Goal: Task Accomplishment & Management: Complete application form

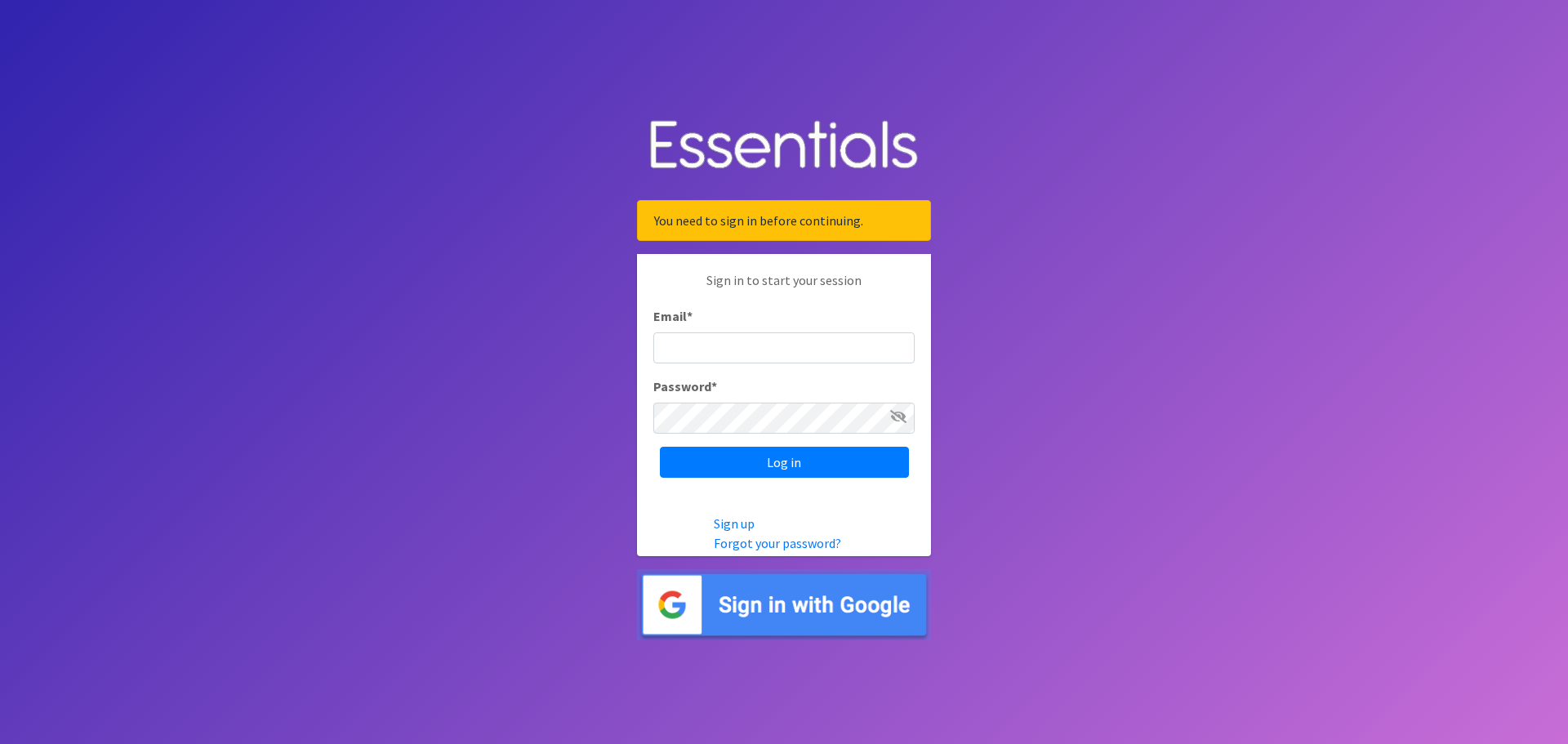
type input "[EMAIL_ADDRESS][DOMAIN_NAME]"
click at [711, 456] on input "Log in" at bounding box center [784, 462] width 249 height 31
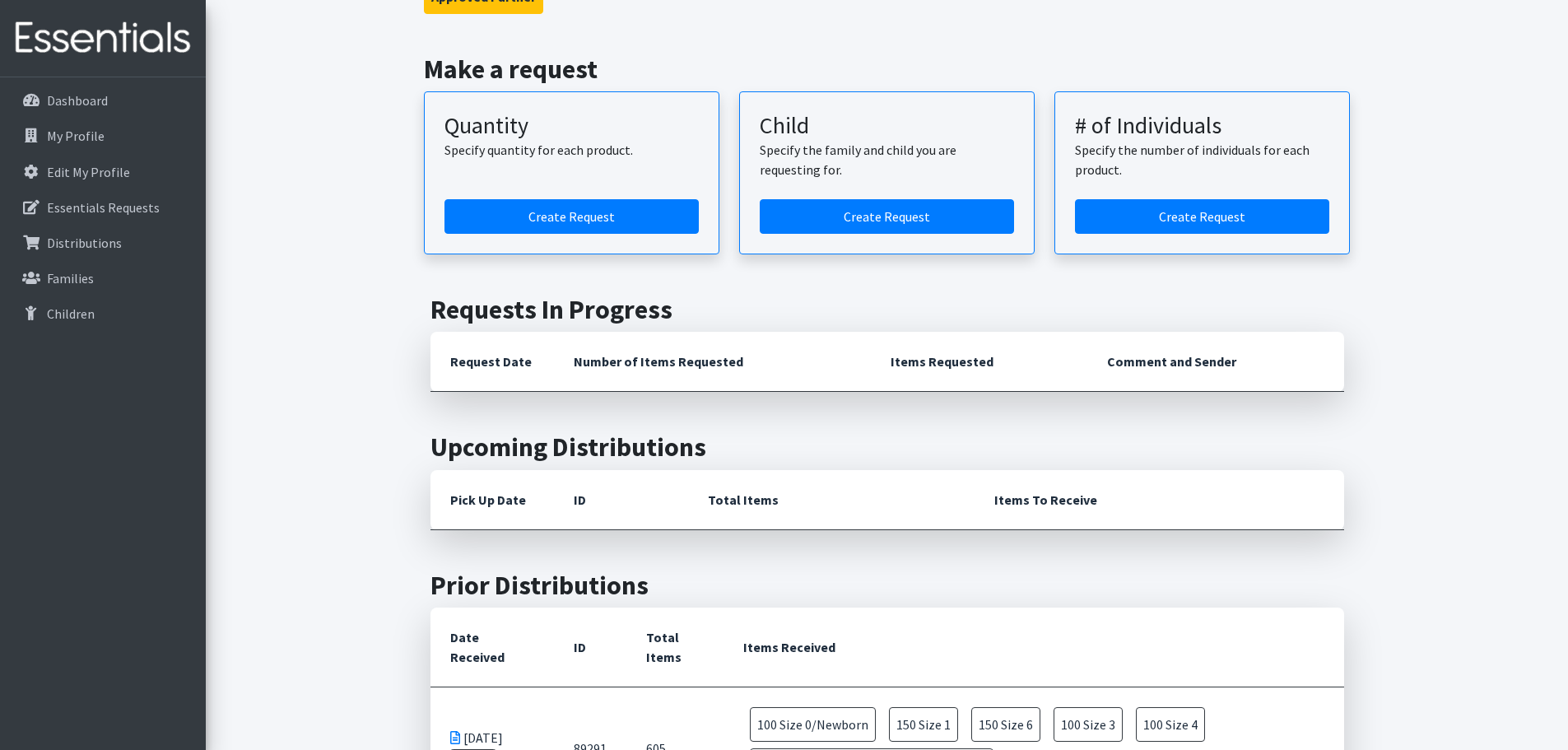
scroll to position [83, 0]
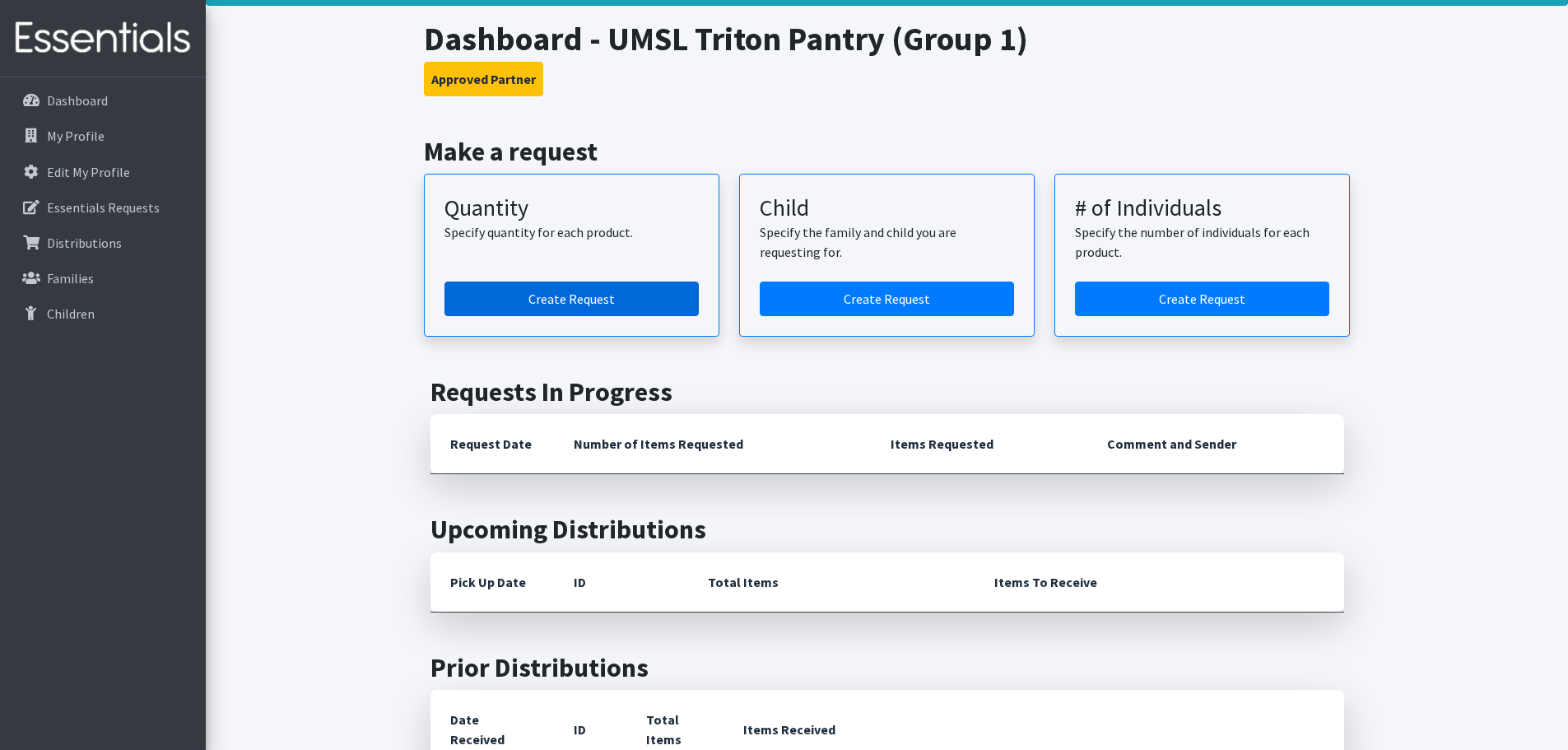
click at [546, 294] on link "Create Request" at bounding box center [571, 299] width 255 height 35
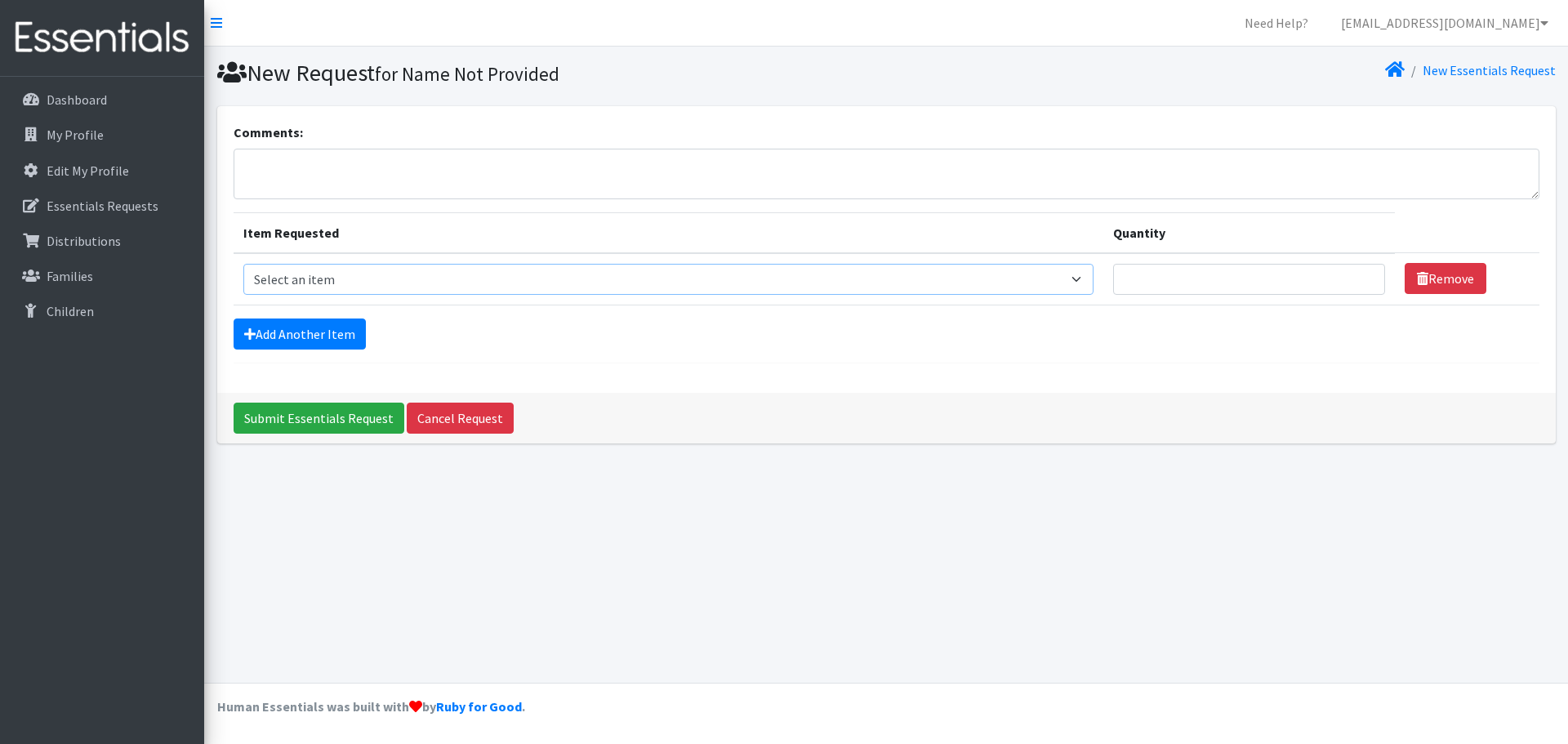
click at [318, 280] on select "Select an item Period Supplies: Mixed Kits (order by bag) Applicator-free tampo…" at bounding box center [669, 279] width 850 height 31
select select "8796"
click at [244, 263] on select "Select an item Period Supplies: Mixed Kits (order by bag) Applicator-free tampo…" at bounding box center [669, 279] width 850 height 31
click at [1211, 274] on input "Quantity" at bounding box center [1249, 279] width 272 height 31
type input "4"
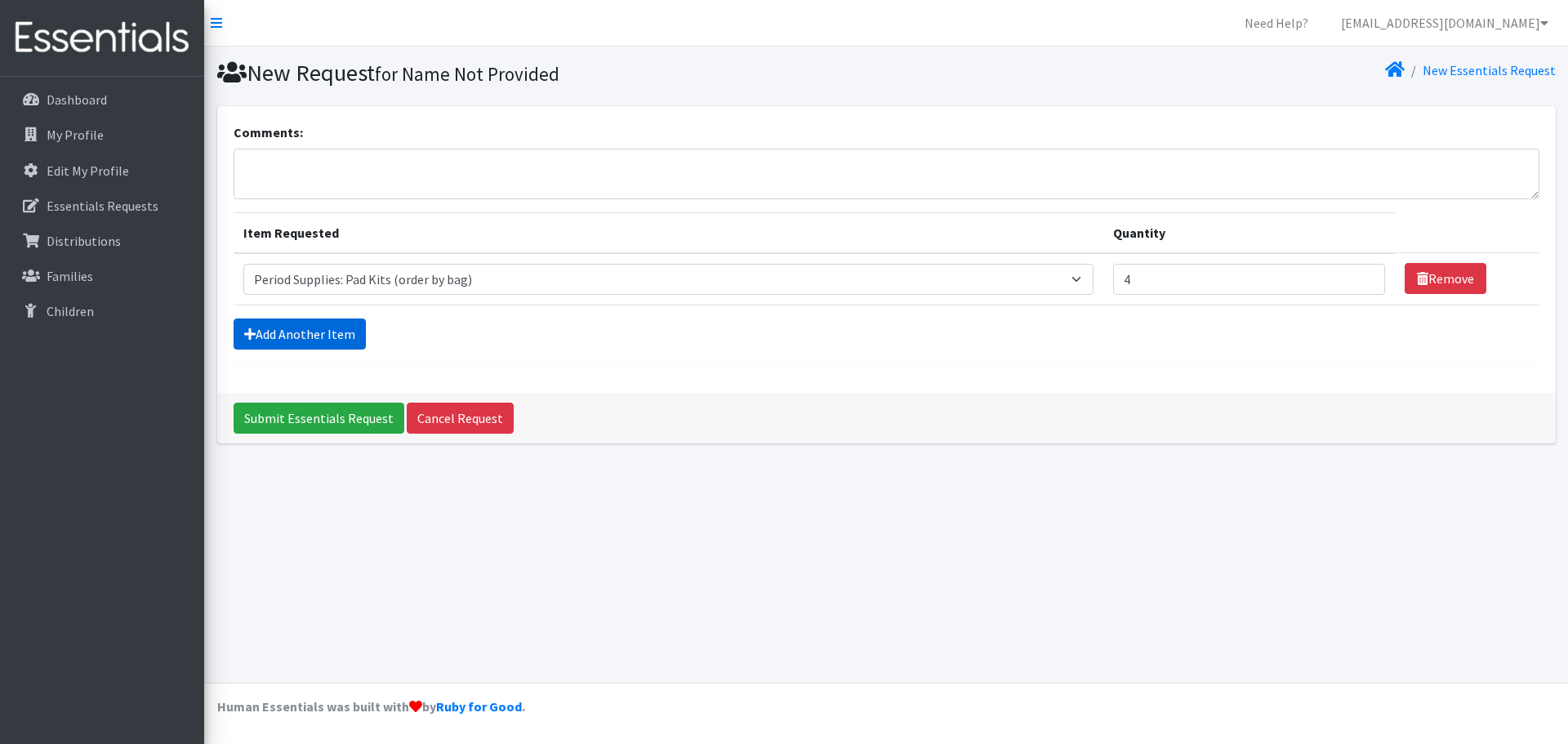
click at [264, 325] on link "Add Another Item" at bounding box center [299, 334] width 132 height 31
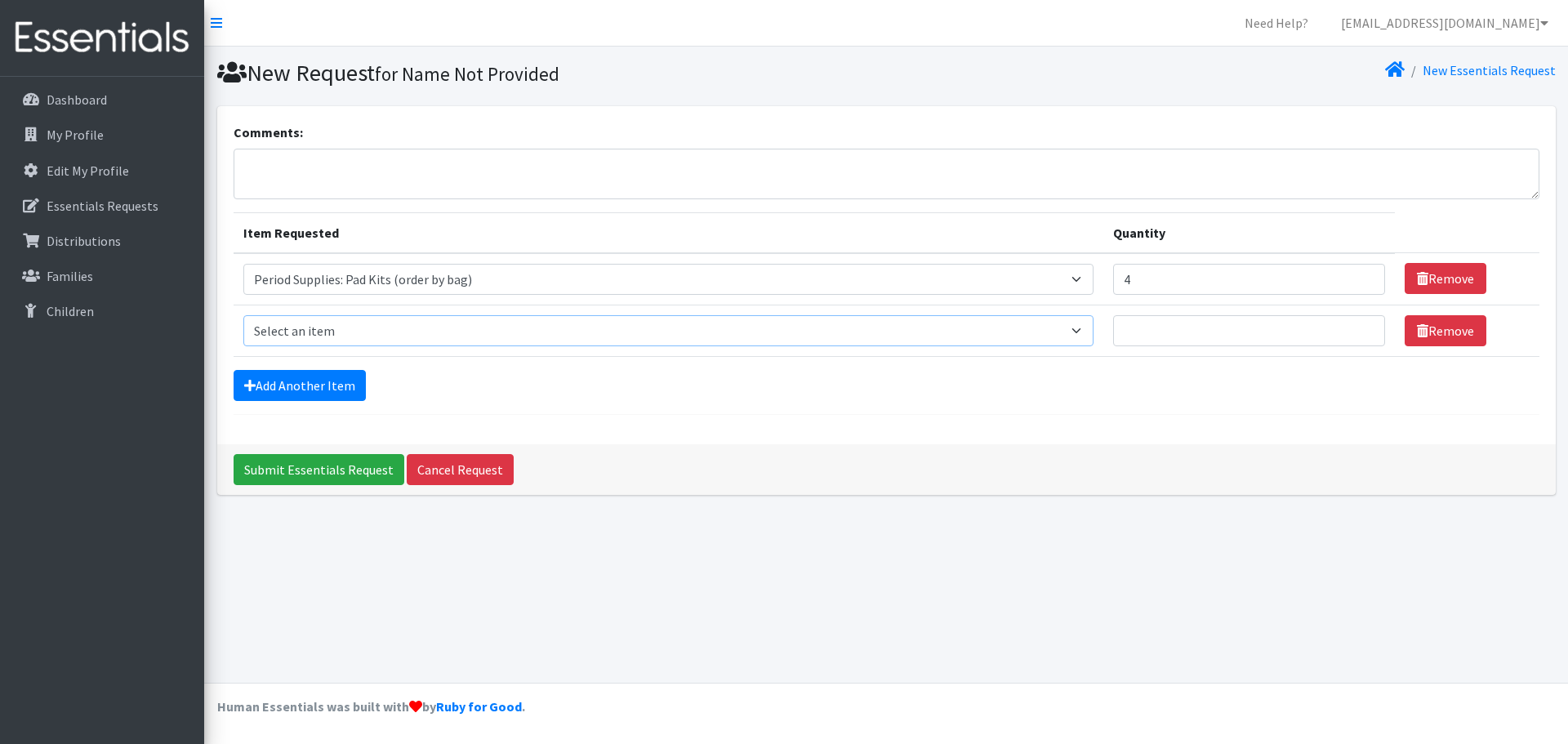
drag, startPoint x: 322, startPoint y: 339, endPoint x: 324, endPoint y: 368, distance: 29.1
click at [322, 339] on select "Select an item Period Supplies: Mixed Kits (order by bag) Applicator-free tampo…" at bounding box center [669, 331] width 850 height 31
select select "8797"
click at [244, 315] on select "Select an item Period Supplies: Mixed Kits (order by bag) Applicator-free tampo…" at bounding box center [669, 331] width 850 height 31
click at [1137, 325] on input "Quantity" at bounding box center [1249, 331] width 272 height 31
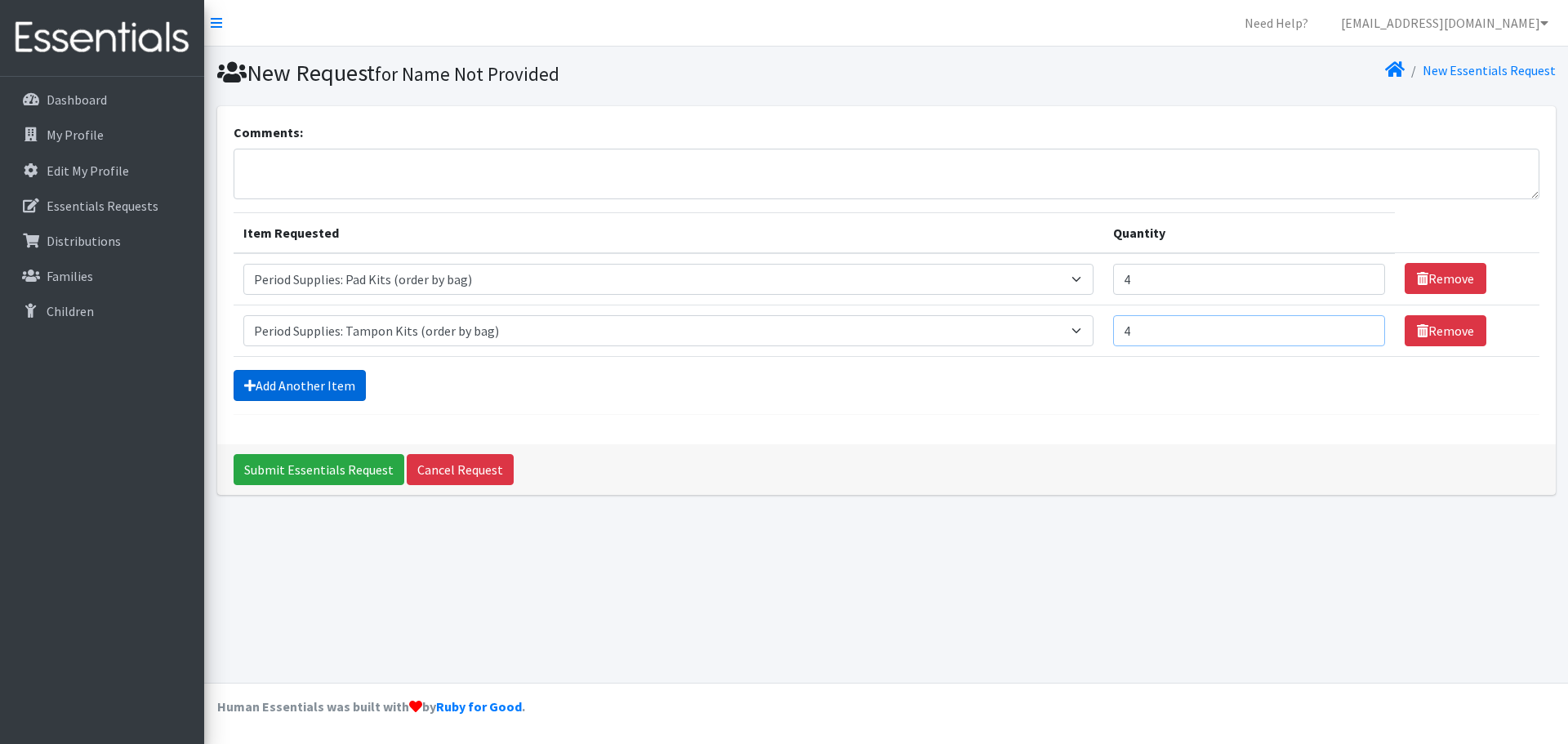
type input "4"
click at [317, 386] on link "Add Another Item" at bounding box center [299, 386] width 132 height 31
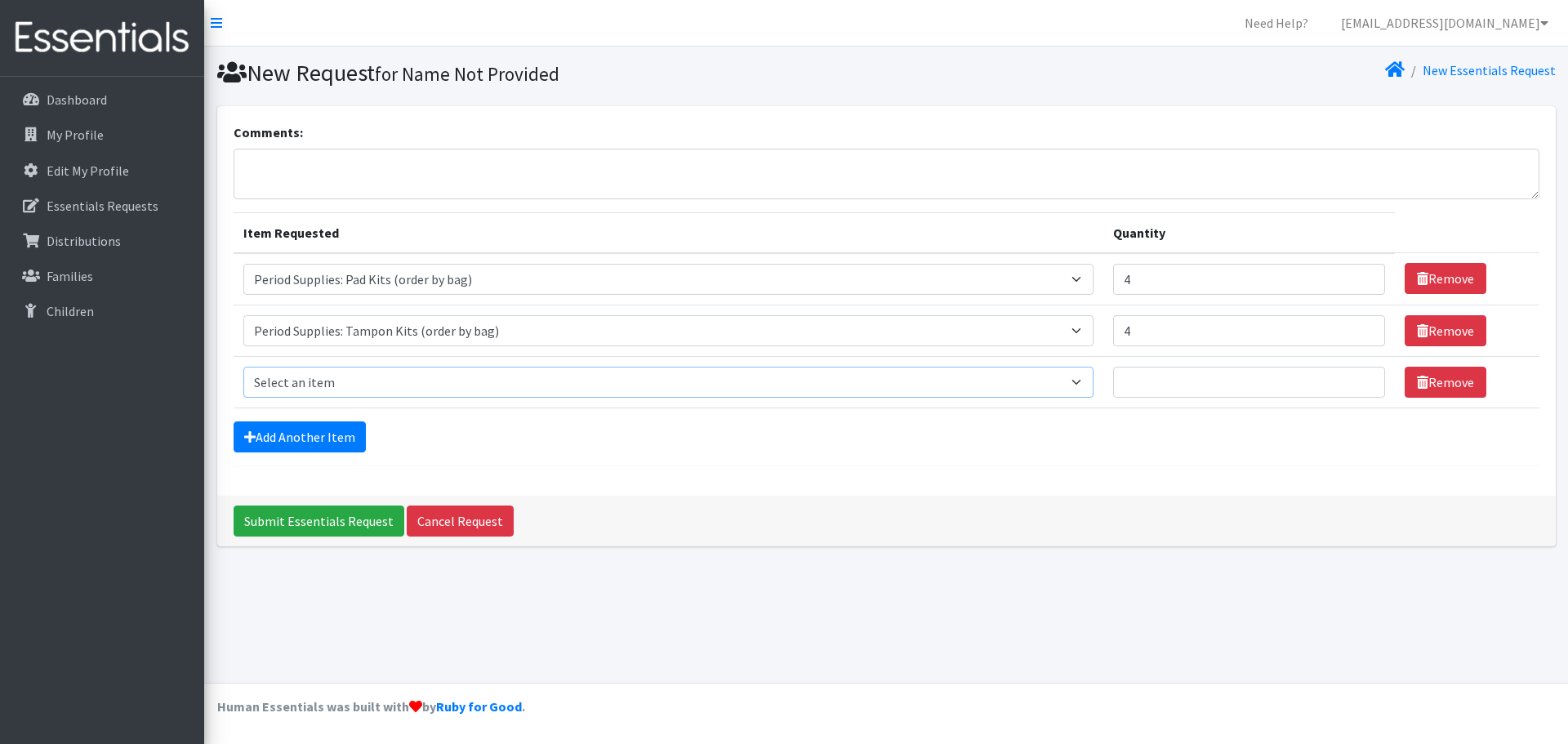
click at [334, 372] on select "Select an item Period Supplies: Mixed Kits (order by bag) Applicator-free tampo…" at bounding box center [669, 382] width 850 height 31
select select "1094"
click at [244, 367] on select "Select an item Period Supplies: Mixed Kits (order by bag) Applicator-free tampo…" at bounding box center [669, 382] width 850 height 31
click at [1173, 385] on input "Quantity" at bounding box center [1249, 382] width 272 height 31
type input "2"
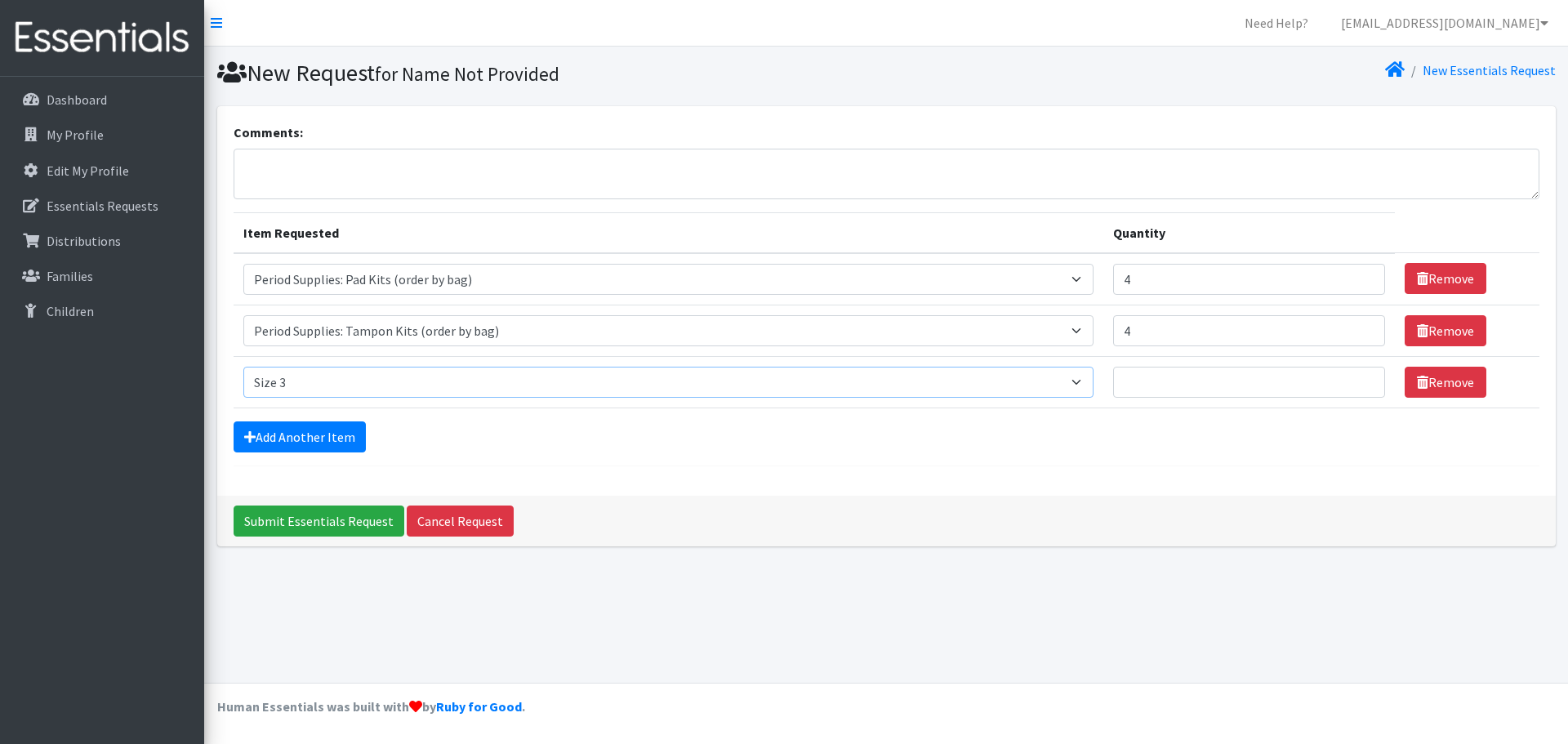
click at [1067, 381] on select "Select an item Period Supplies: Mixed Kits (order by bag) Applicator-free tampo…" at bounding box center [669, 382] width 850 height 31
select select "1097"
click at [244, 367] on select "Select an item Period Supplies: Mixed Kits (order by bag) Applicator-free tampo…" at bounding box center [669, 382] width 850 height 31
click at [1168, 380] on input "Quantity" at bounding box center [1249, 382] width 272 height 31
click at [331, 431] on link "Add Another Item" at bounding box center [299, 437] width 132 height 31
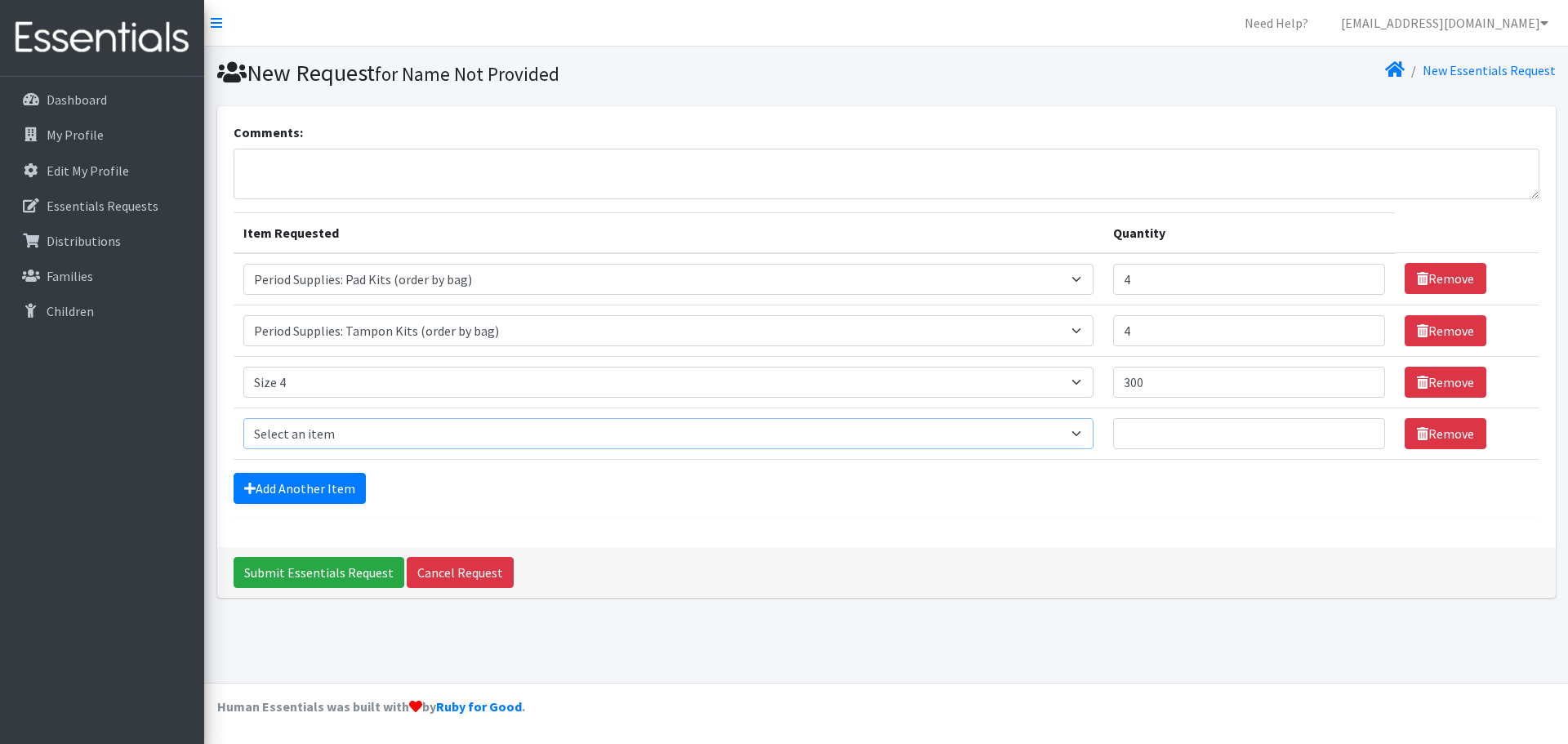
click at [331, 438] on select "Select an item Period Supplies: Mixed Kits (order by bag) Applicator-free tampo…" at bounding box center [669, 434] width 850 height 31
drag, startPoint x: 441, startPoint y: 467, endPoint x: 600, endPoint y: 434, distance: 162.4
click at [441, 467] on form "Comments: Item Requested Quantity Item Requested Select an item Period Supplies…" at bounding box center [886, 320] width 1305 height 395
click at [1169, 384] on input "300" at bounding box center [1249, 382] width 272 height 31
type input "3"
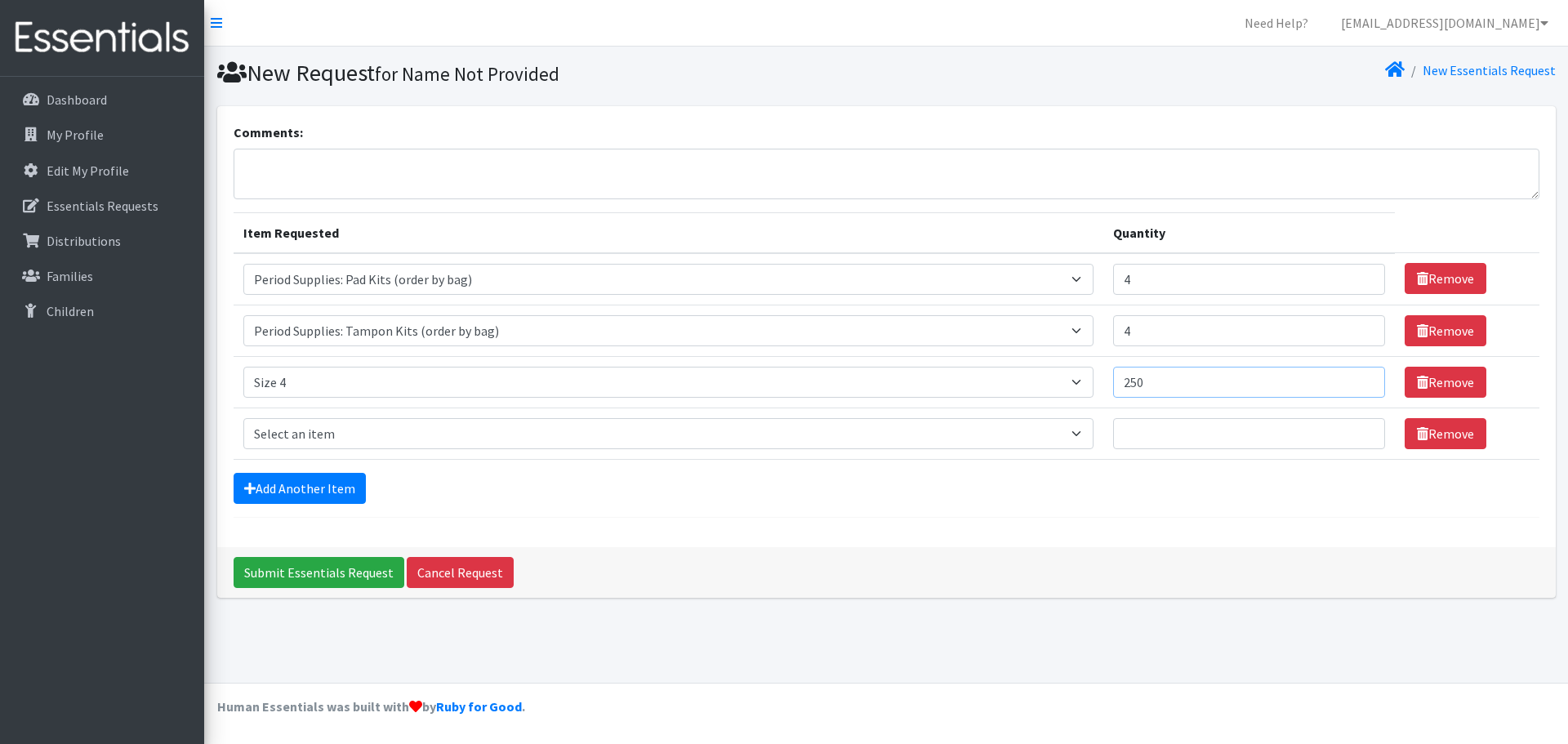
type input "250"
click at [664, 438] on select "Select an item Period Supplies: Mixed Kits (order by bag) Applicator-free tampo…" at bounding box center [669, 434] width 850 height 31
select select "1094"
click at [244, 418] on select "Select an item Period Supplies: Mixed Kits (order by bag) Applicator-free tampo…" at bounding box center [669, 434] width 850 height 31
click at [1197, 430] on input "Quantity" at bounding box center [1249, 434] width 272 height 31
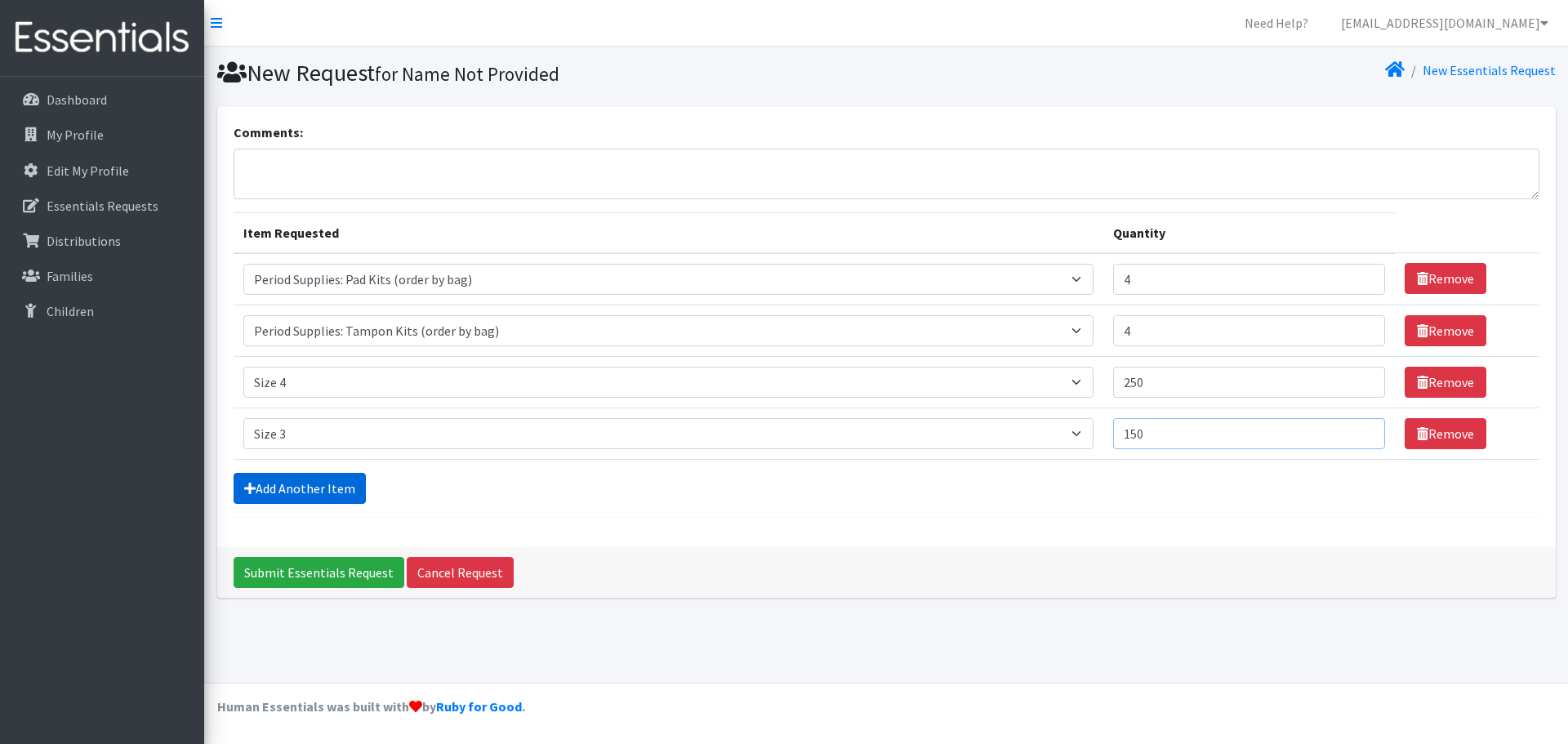
type input "150"
click at [337, 486] on link "Add Another Item" at bounding box center [299, 488] width 132 height 31
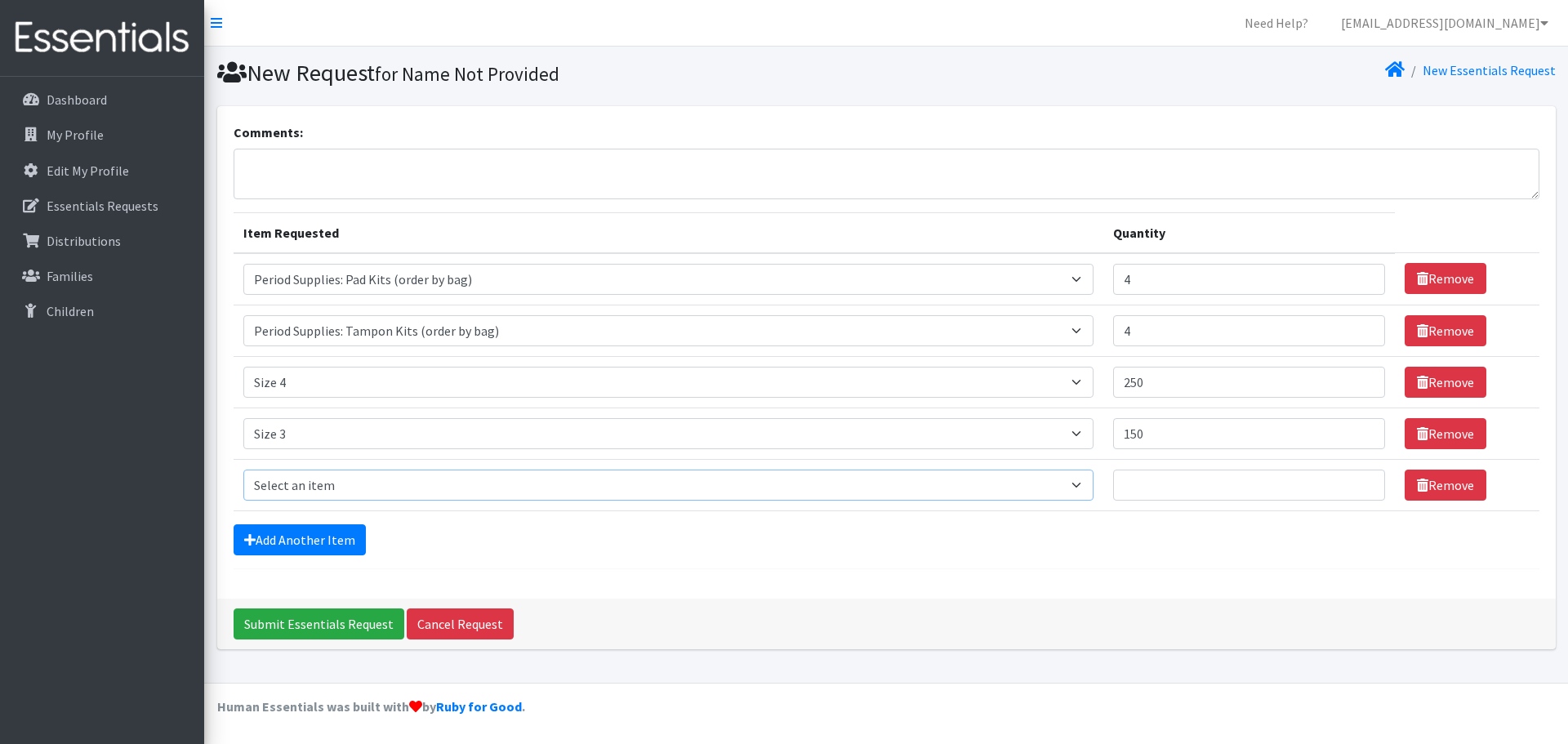
click at [337, 486] on select "Select an item Period Supplies: Mixed Kits (order by bag) Applicator-free tampo…" at bounding box center [669, 485] width 850 height 31
select select "1091"
click at [244, 469] on select "Select an item Period Supplies: Mixed Kits (order by bag) Applicator-free tampo…" at bounding box center [669, 485] width 850 height 31
click at [1206, 500] on input "Quantity" at bounding box center [1249, 485] width 272 height 31
type input "100"
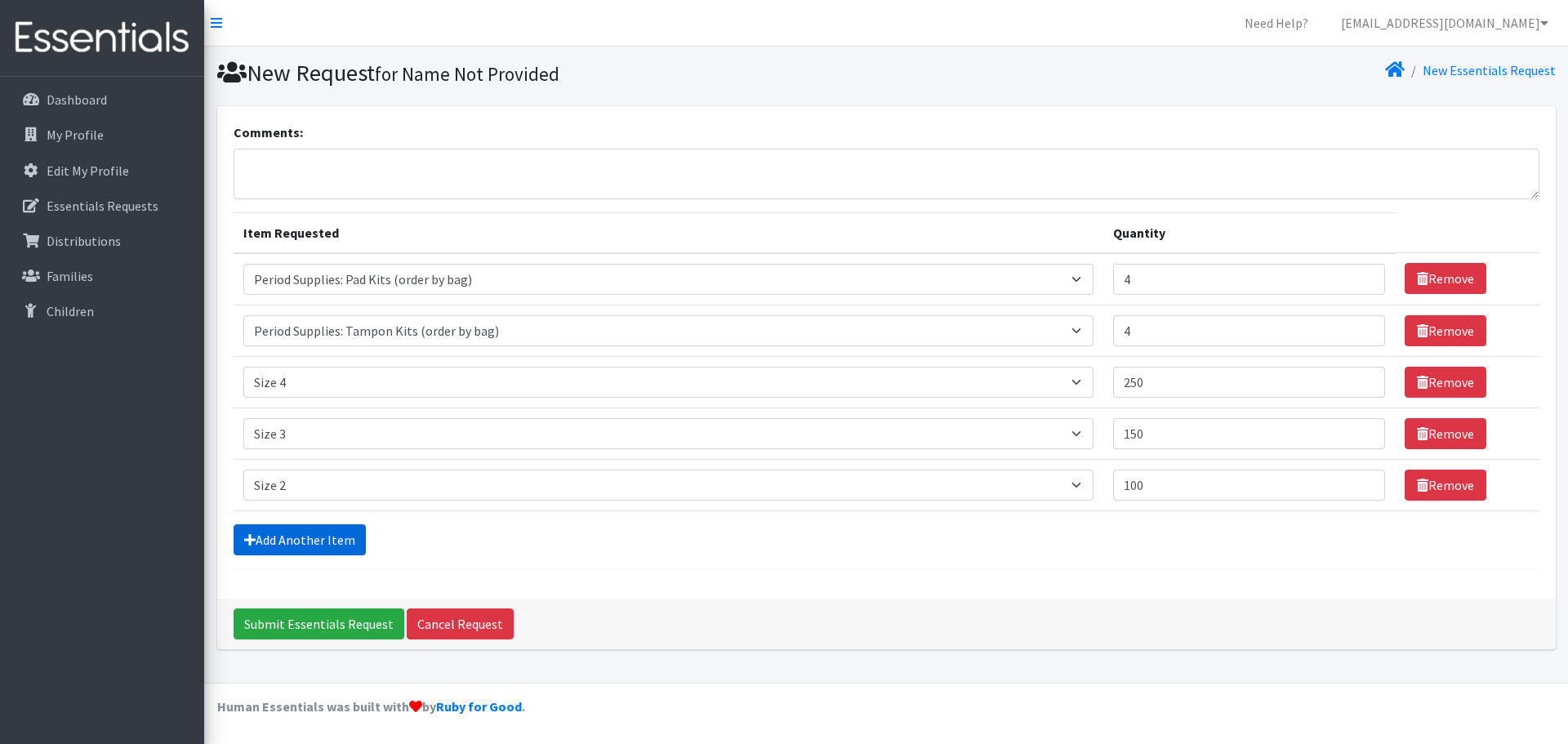
click at [316, 546] on link "Add Another Item" at bounding box center [299, 540] width 132 height 31
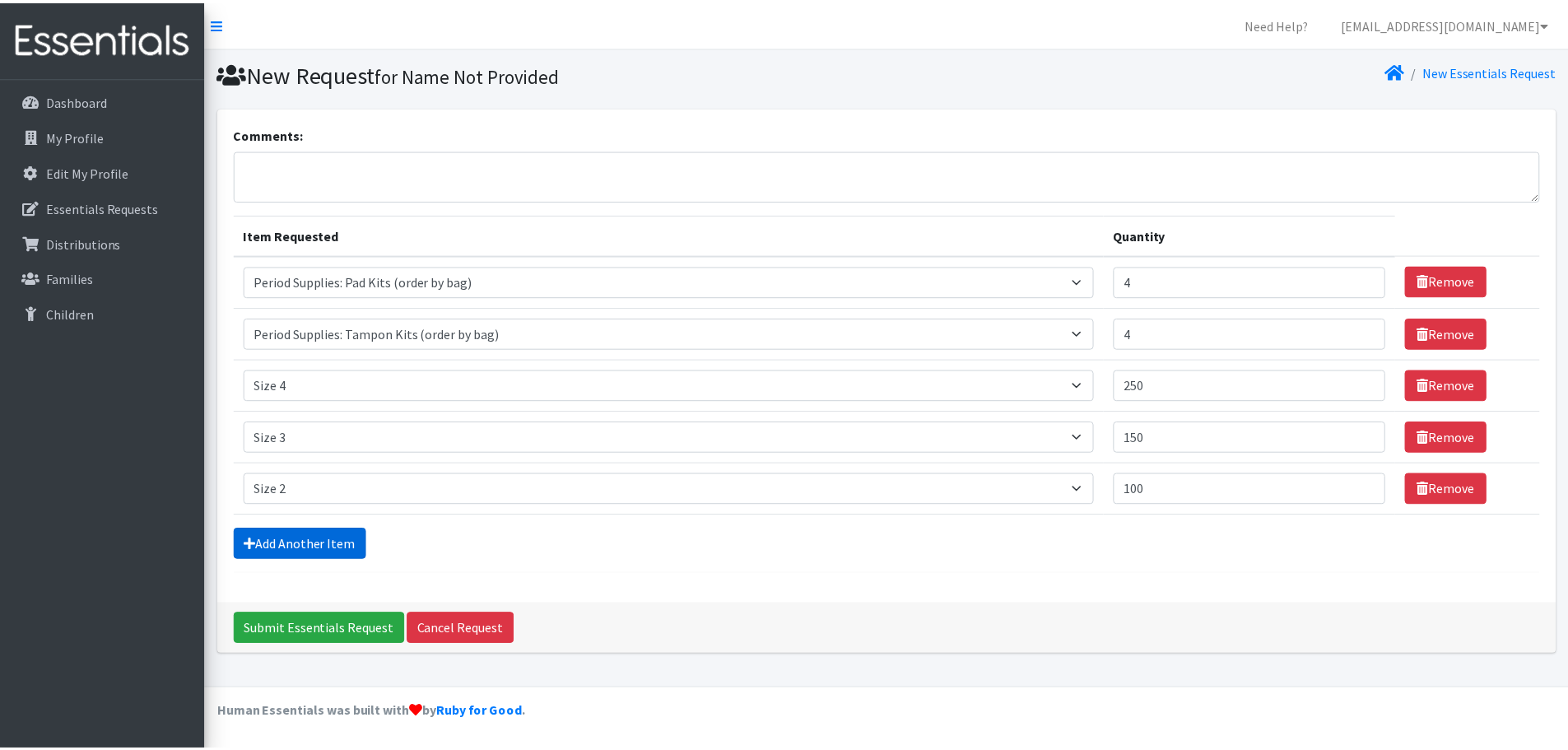
scroll to position [31, 0]
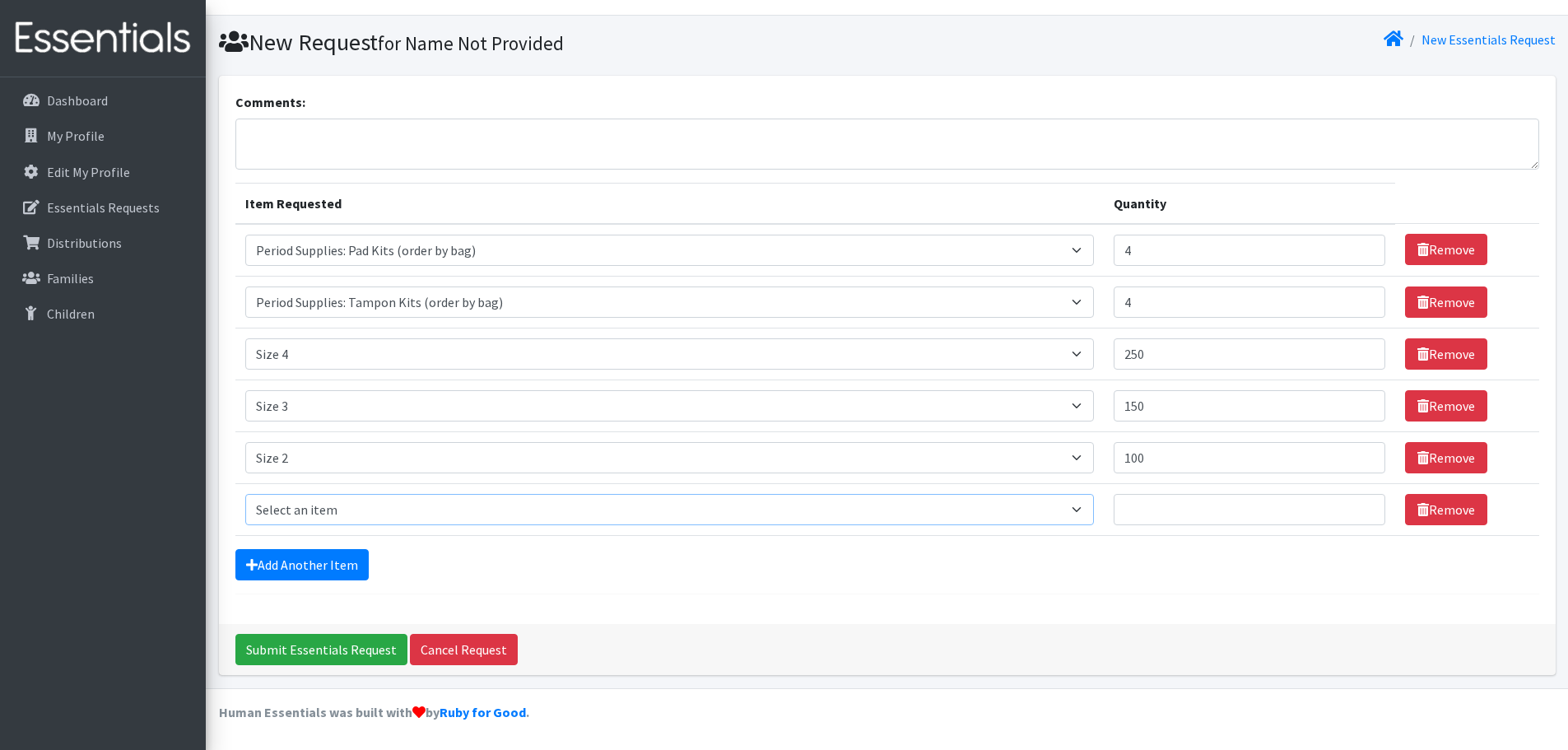
click at [317, 511] on select "Select an item Period Supplies: Mixed Kits (order by bag) Applicator-free tampo…" at bounding box center [670, 509] width 849 height 31
select select "1098"
click at [246, 494] on select "Select an item Period Supplies: Mixed Kits (order by bag) Applicator-free tampo…" at bounding box center [670, 509] width 849 height 31
click at [1167, 512] on input "Quantity" at bounding box center [1250, 509] width 271 height 31
type input "100"
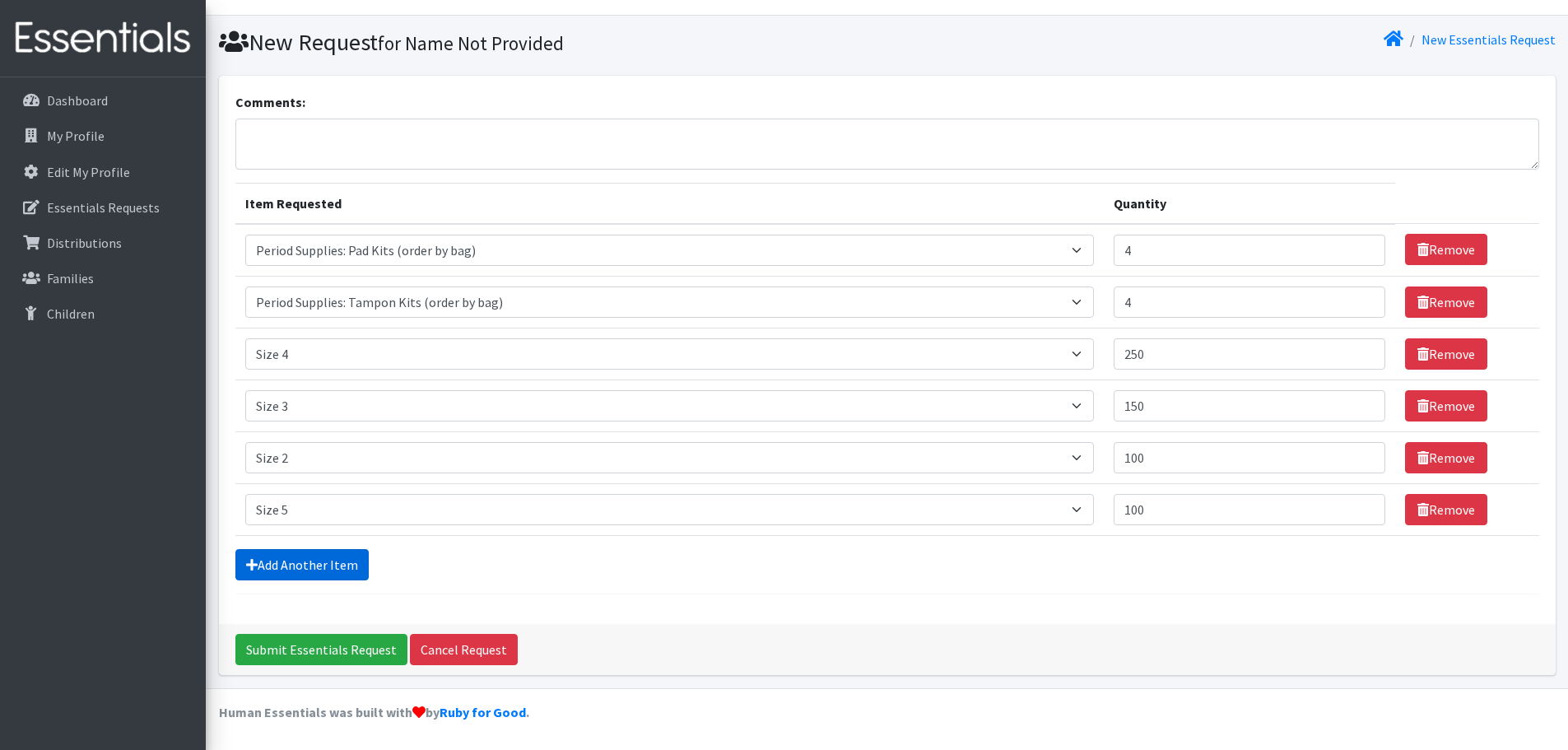
click at [248, 552] on link "Add Another Item" at bounding box center [302, 565] width 133 height 31
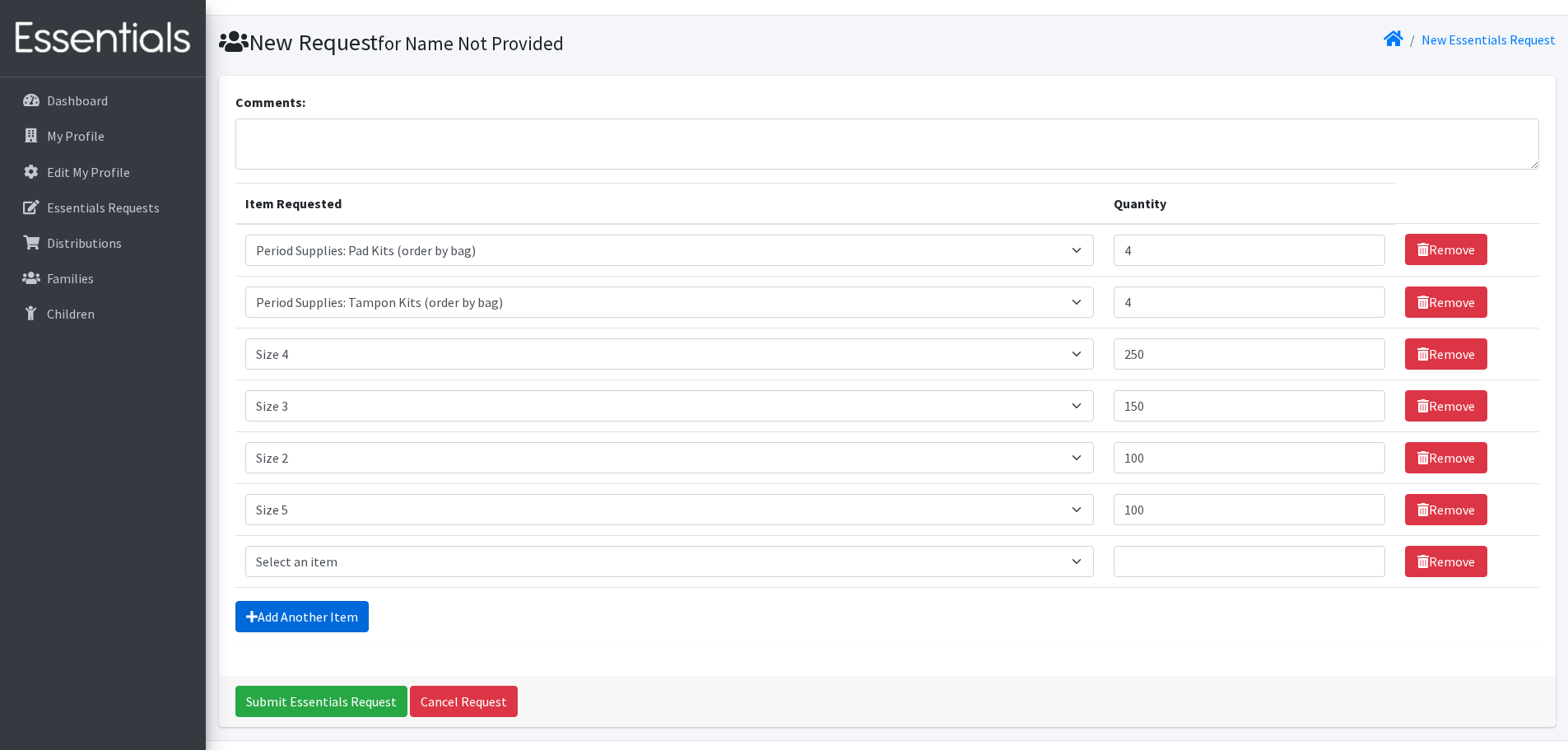
scroll to position [84, 0]
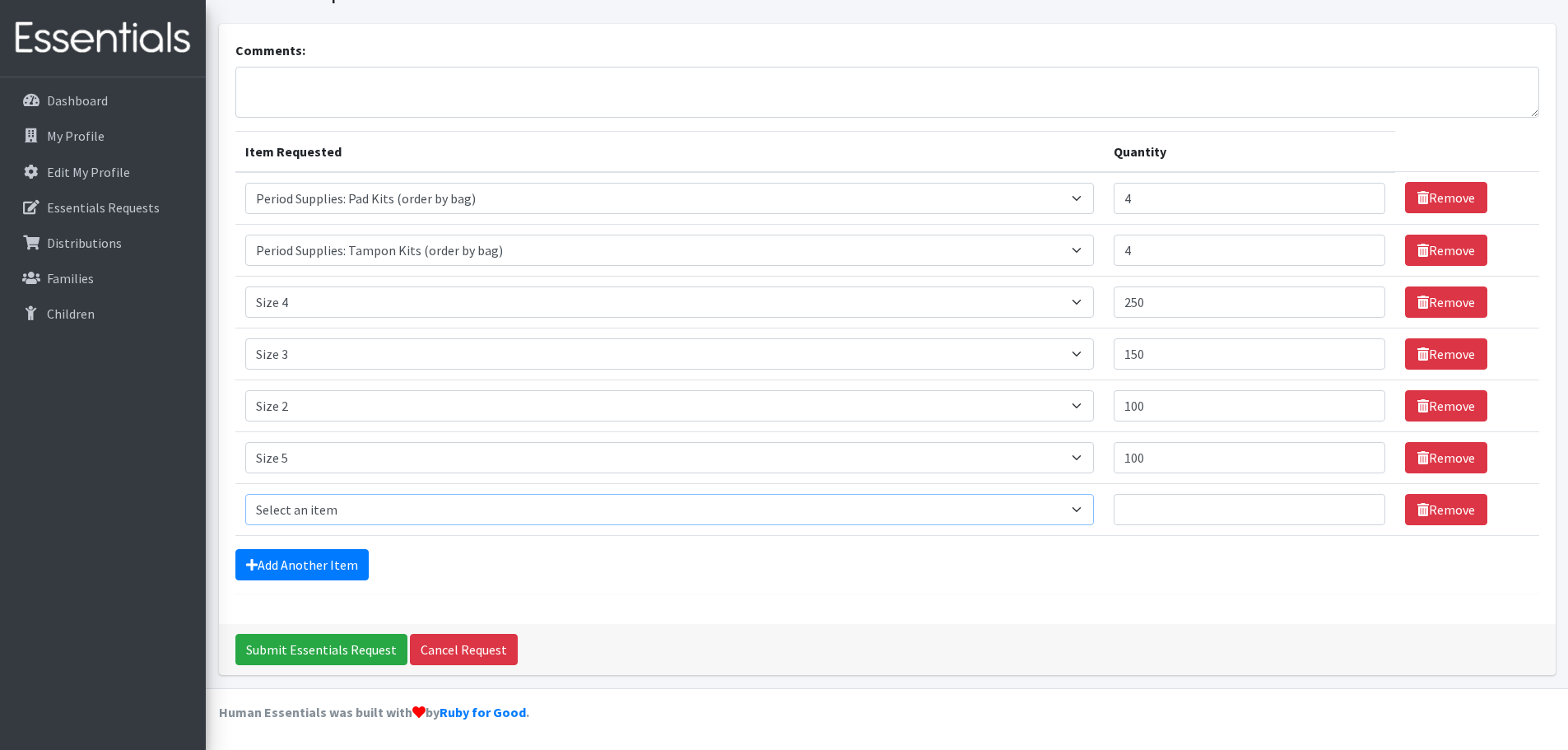
click at [314, 494] on select "Select an item Period Supplies: Mixed Kits (order by bag) Applicator-free tampo…" at bounding box center [670, 509] width 849 height 31
select select "1100"
click at [246, 494] on select "Select an item Period Supplies: Mixed Kits (order by bag) Applicator-free tampo…" at bounding box center [670, 509] width 849 height 31
click at [1139, 516] on input "Quantity" at bounding box center [1250, 509] width 271 height 31
type input "100"
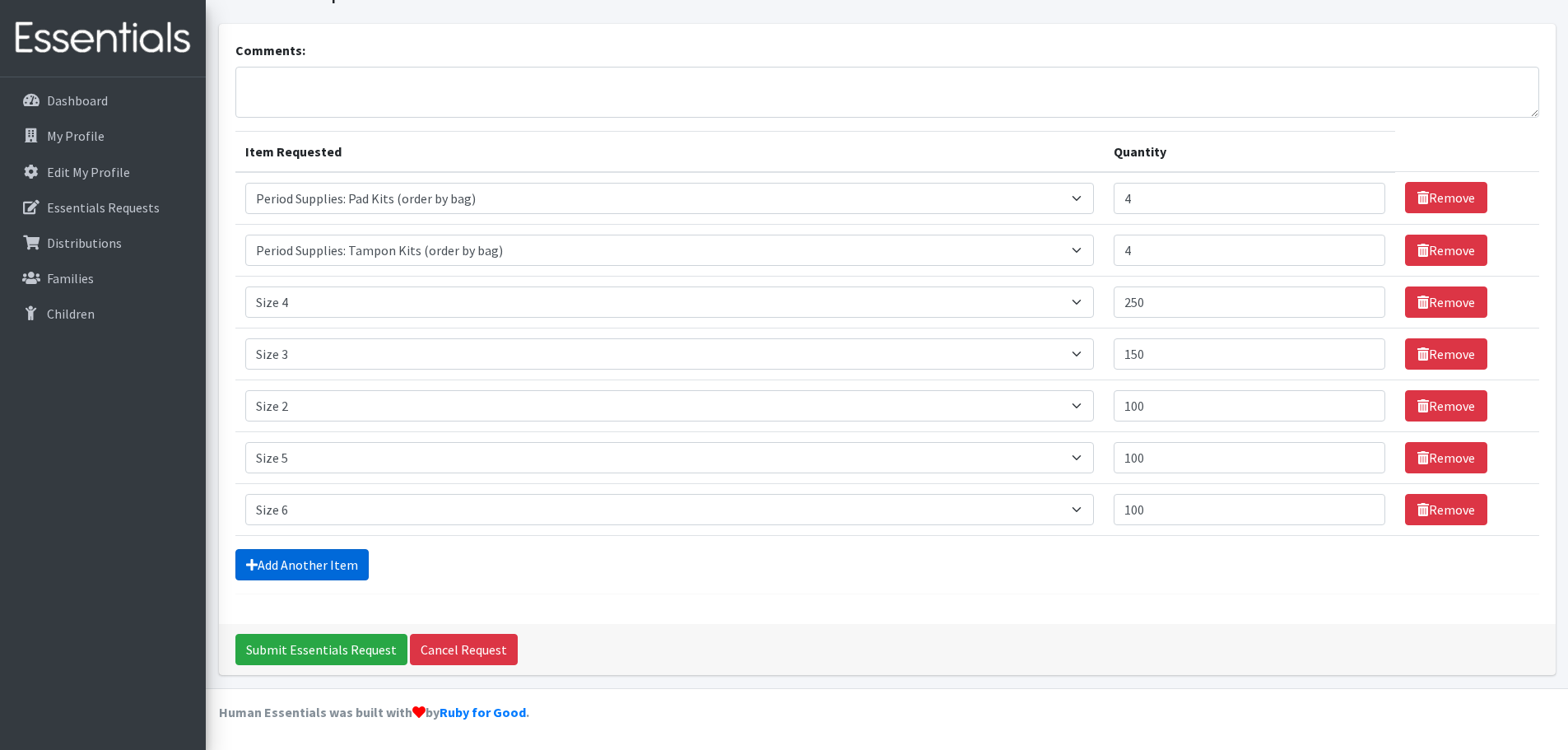
click at [318, 552] on link "Add Another Item" at bounding box center [302, 565] width 133 height 31
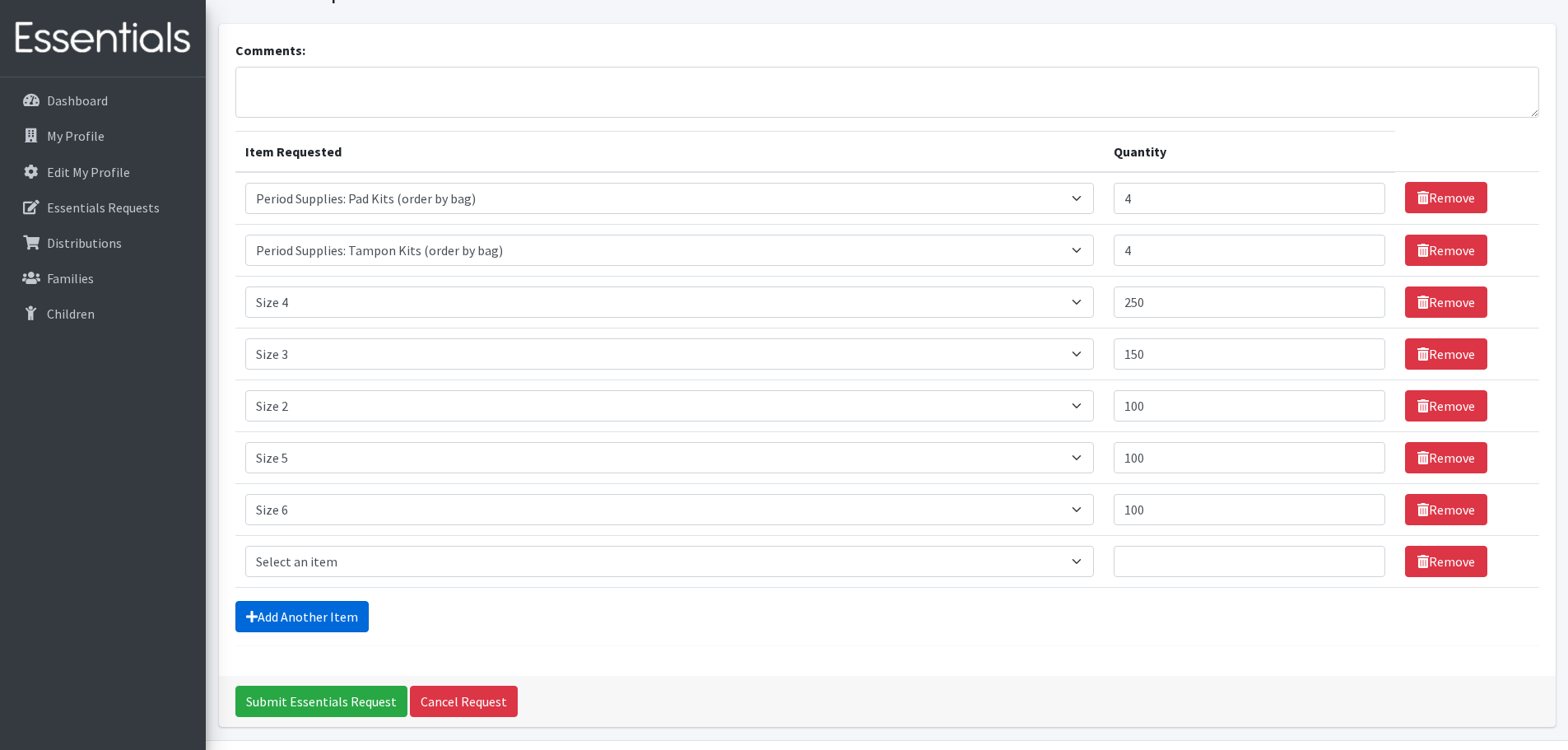
scroll to position [135, 0]
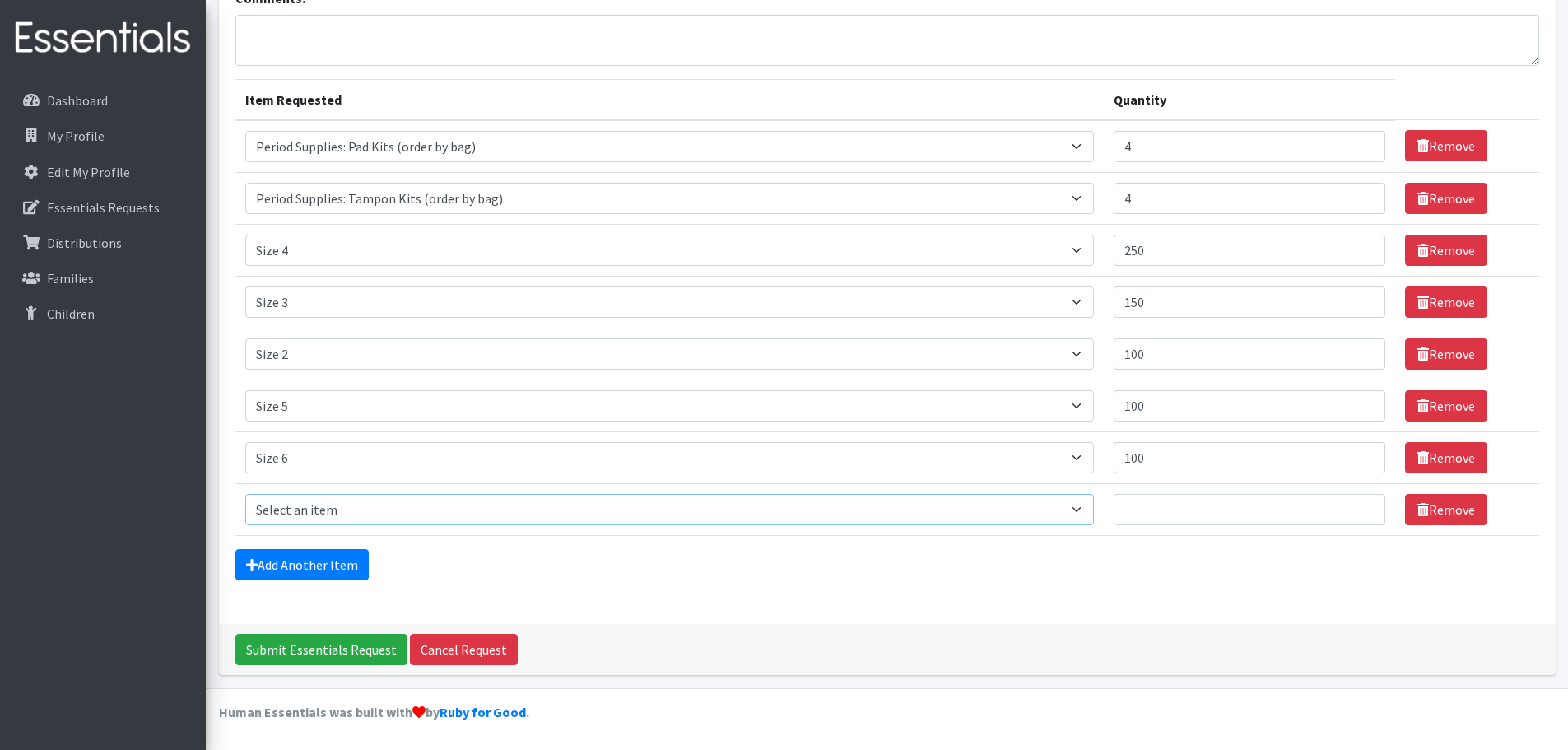
click at [318, 517] on select "Select an item Period Supplies: Mixed Kits (order by bag) Applicator-free tampo…" at bounding box center [670, 509] width 849 height 31
select select "1105"
click at [246, 494] on select "Select an item Period Supplies: Mixed Kits (order by bag) Applicator-free tampo…" at bounding box center [670, 509] width 849 height 31
drag, startPoint x: 385, startPoint y: 517, endPoint x: 385, endPoint y: 504, distance: 13.0
click at [385, 517] on select "Select an item Period Supplies: Mixed Kits (order by bag) Applicator-free tampo…" at bounding box center [670, 509] width 849 height 31
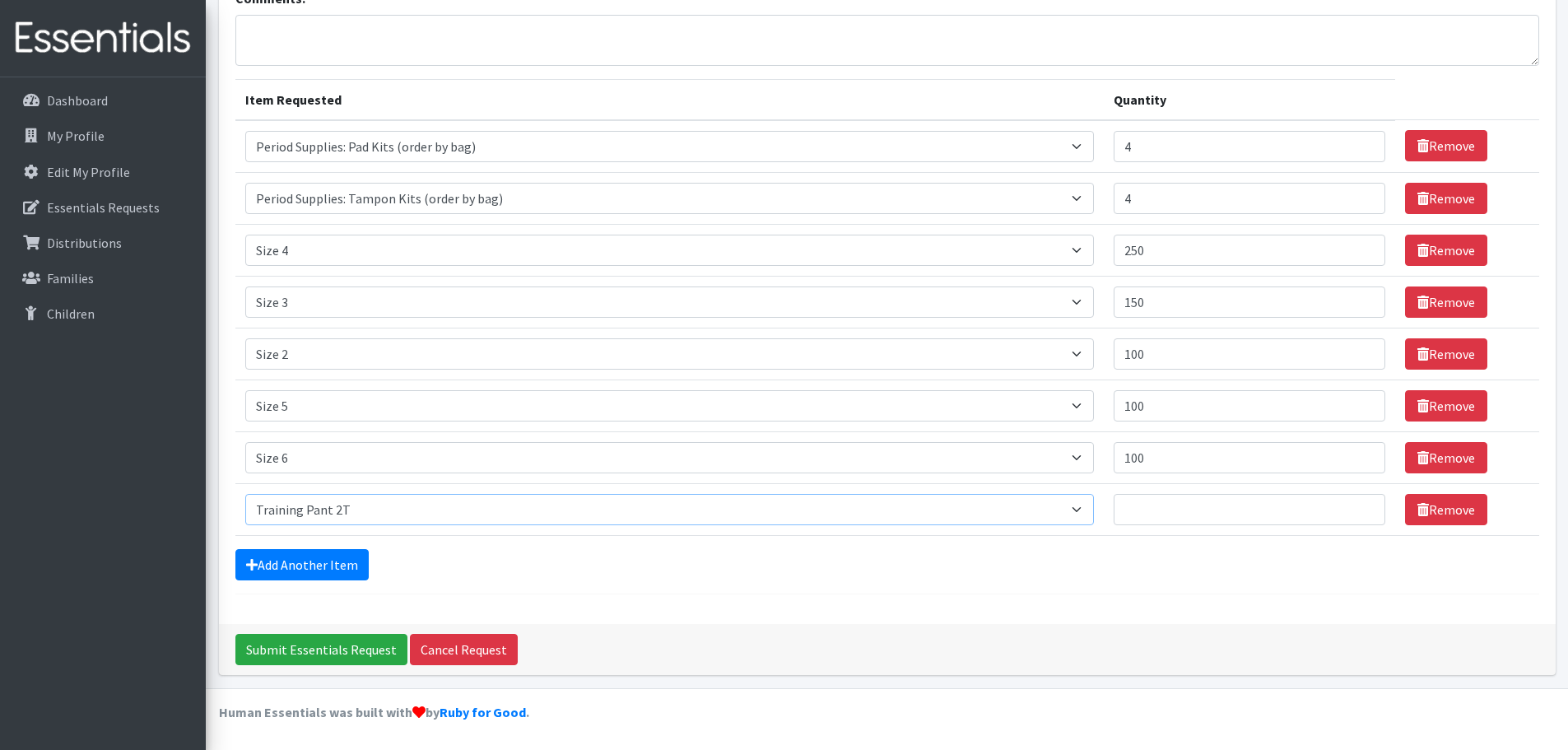
click at [246, 494] on select "Select an item Period Supplies: Mixed Kits (order by bag) Applicator-free tampo…" at bounding box center [670, 509] width 849 height 31
click at [1293, 510] on input "Quantity" at bounding box center [1250, 509] width 271 height 31
type input "1"
click at [1260, 516] on input "Quantity" at bounding box center [1250, 509] width 271 height 31
click at [1164, 509] on input "Quantity" at bounding box center [1250, 509] width 271 height 31
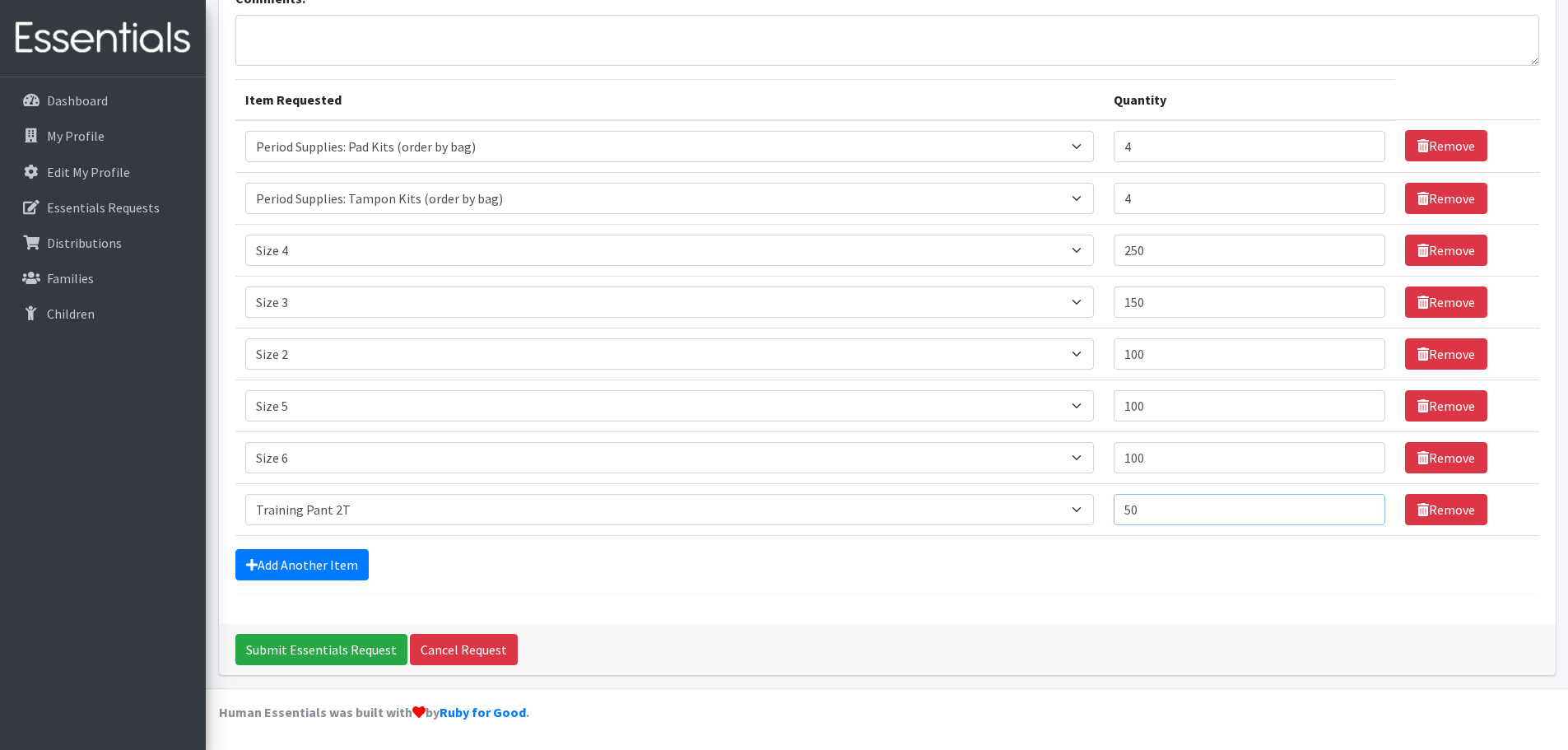
type input "50"
click at [1226, 568] on div "Add Another Item" at bounding box center [887, 565] width 1304 height 31
click at [1164, 464] on input "100" at bounding box center [1250, 457] width 271 height 31
click at [1365, 460] on input "99" at bounding box center [1250, 457] width 271 height 31
drag, startPoint x: 1201, startPoint y: 456, endPoint x: 1150, endPoint y: 461, distance: 51.2
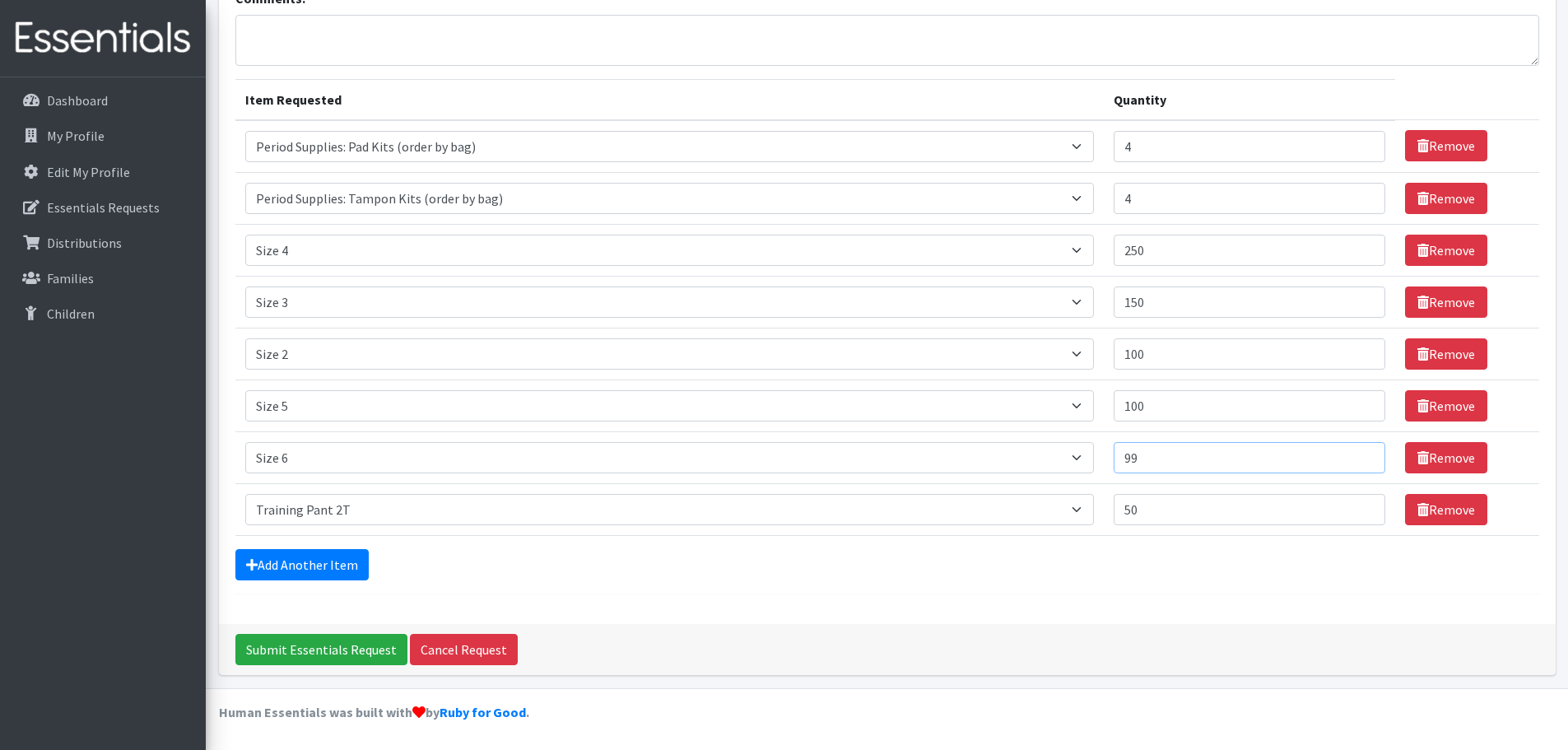
click at [1150, 461] on input "99" at bounding box center [1250, 457] width 271 height 31
click at [1149, 461] on input "99" at bounding box center [1250, 457] width 271 height 31
type input "9"
type input "50"
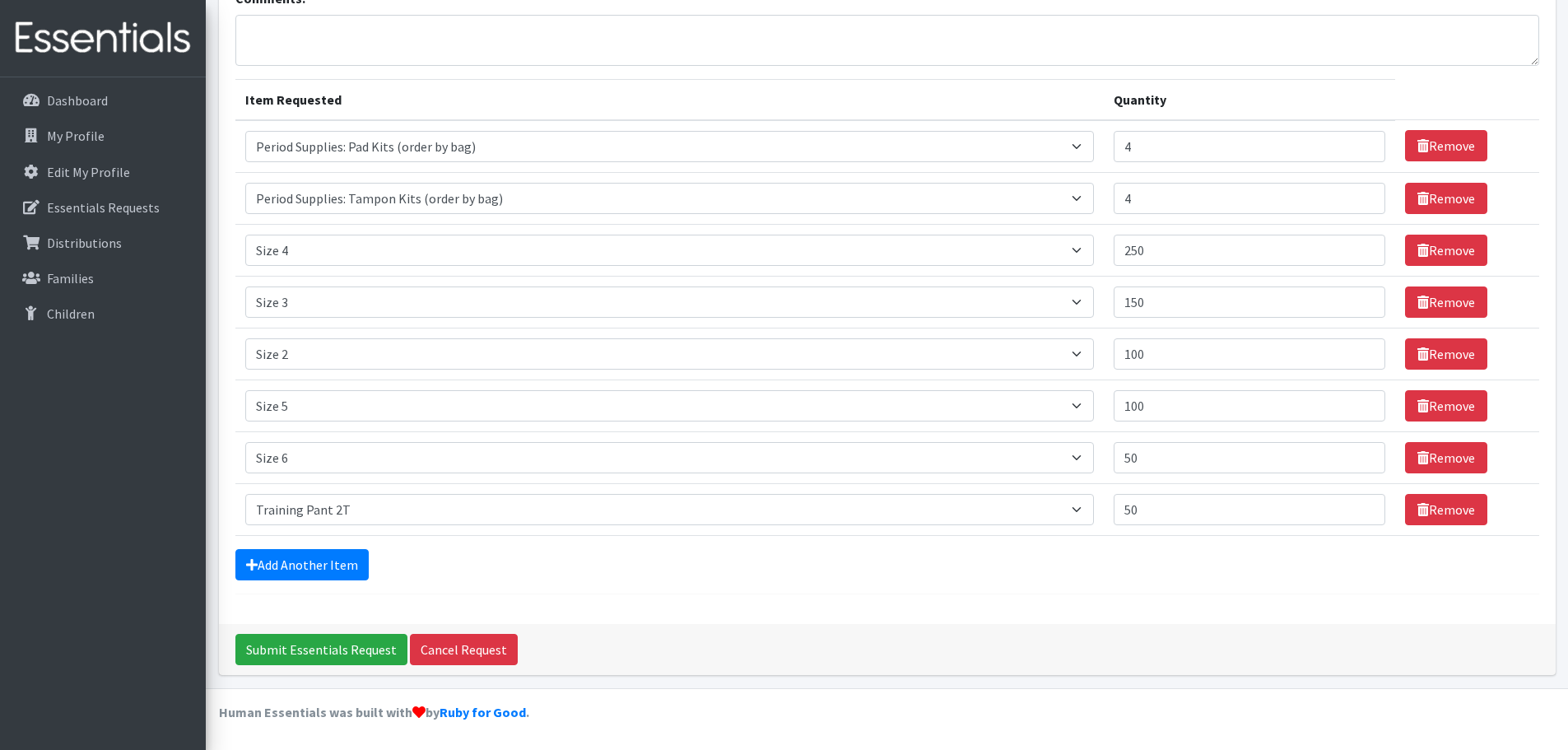
click at [722, 570] on div "Add Another Item" at bounding box center [887, 565] width 1304 height 31
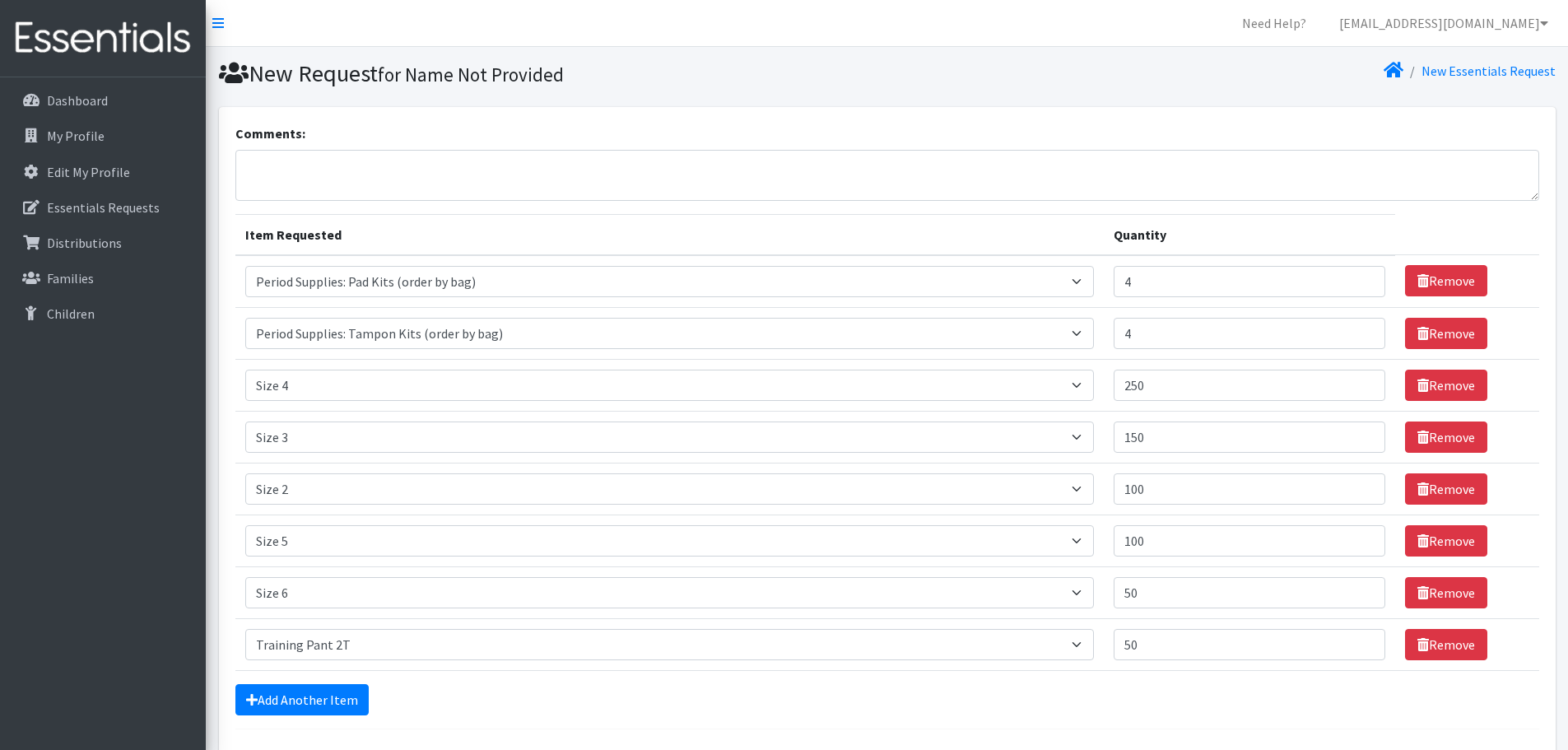
click at [479, 76] on small "for Name Not Provided" at bounding box center [471, 74] width 186 height 24
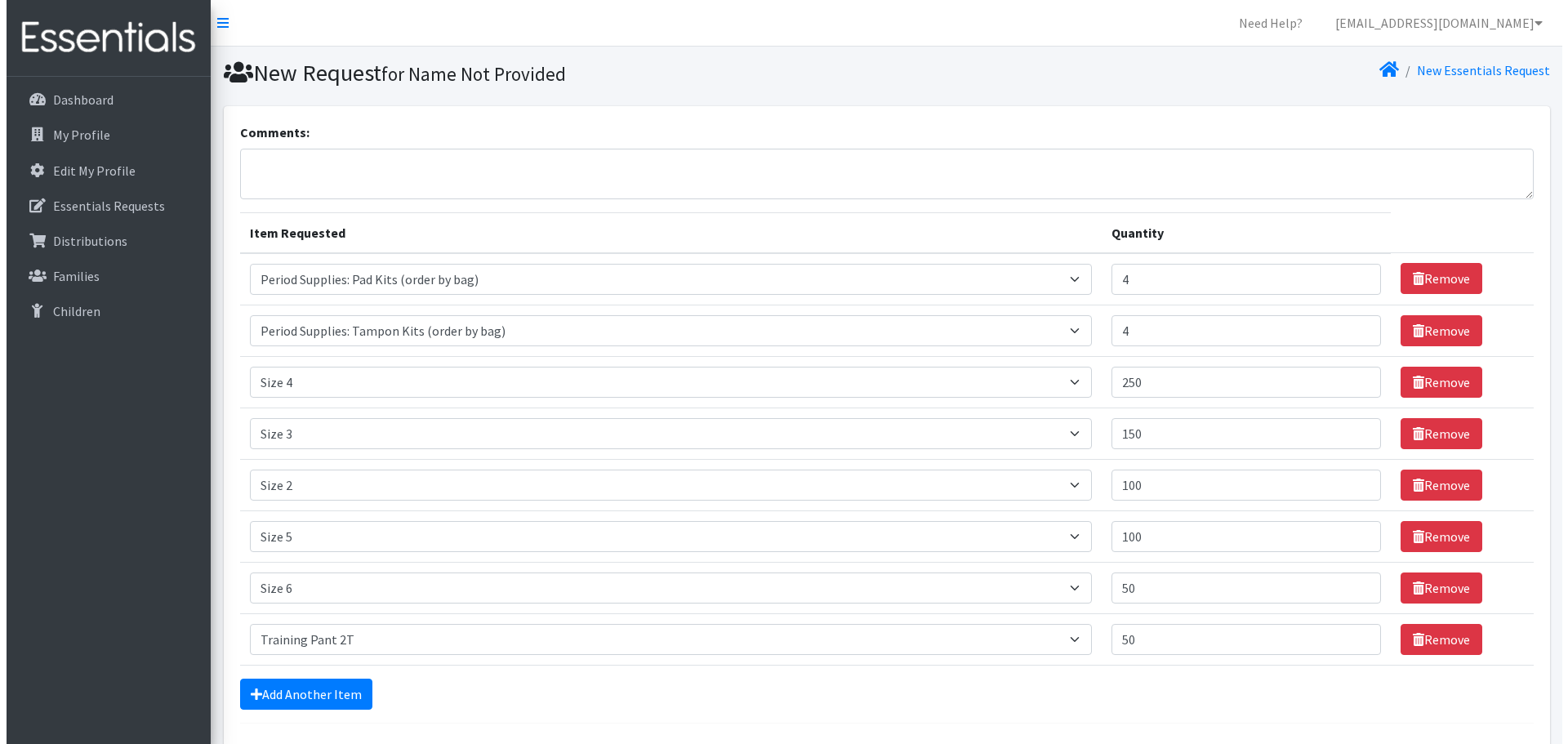
scroll to position [134, 0]
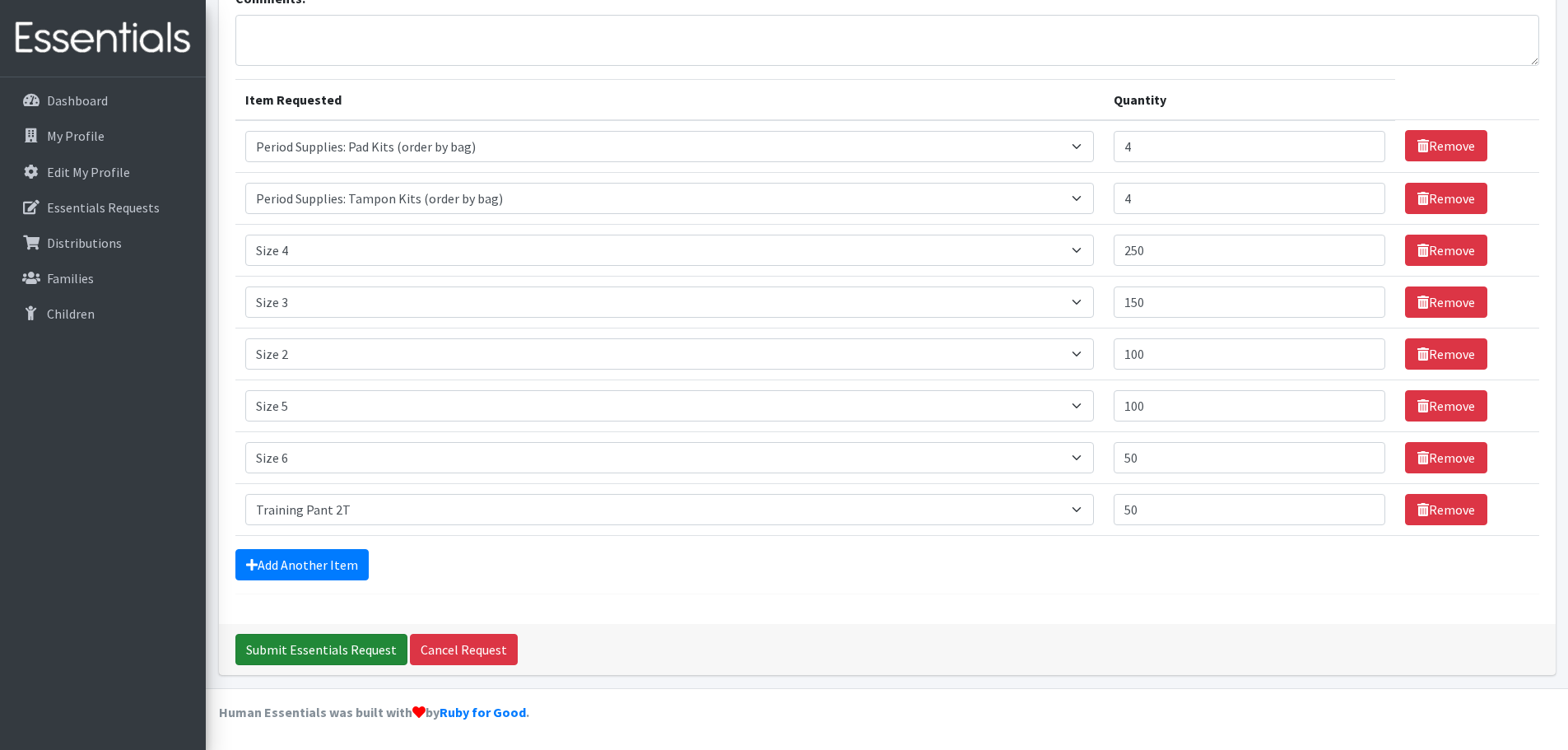
click at [311, 644] on input "Submit Essentials Request" at bounding box center [322, 649] width 172 height 31
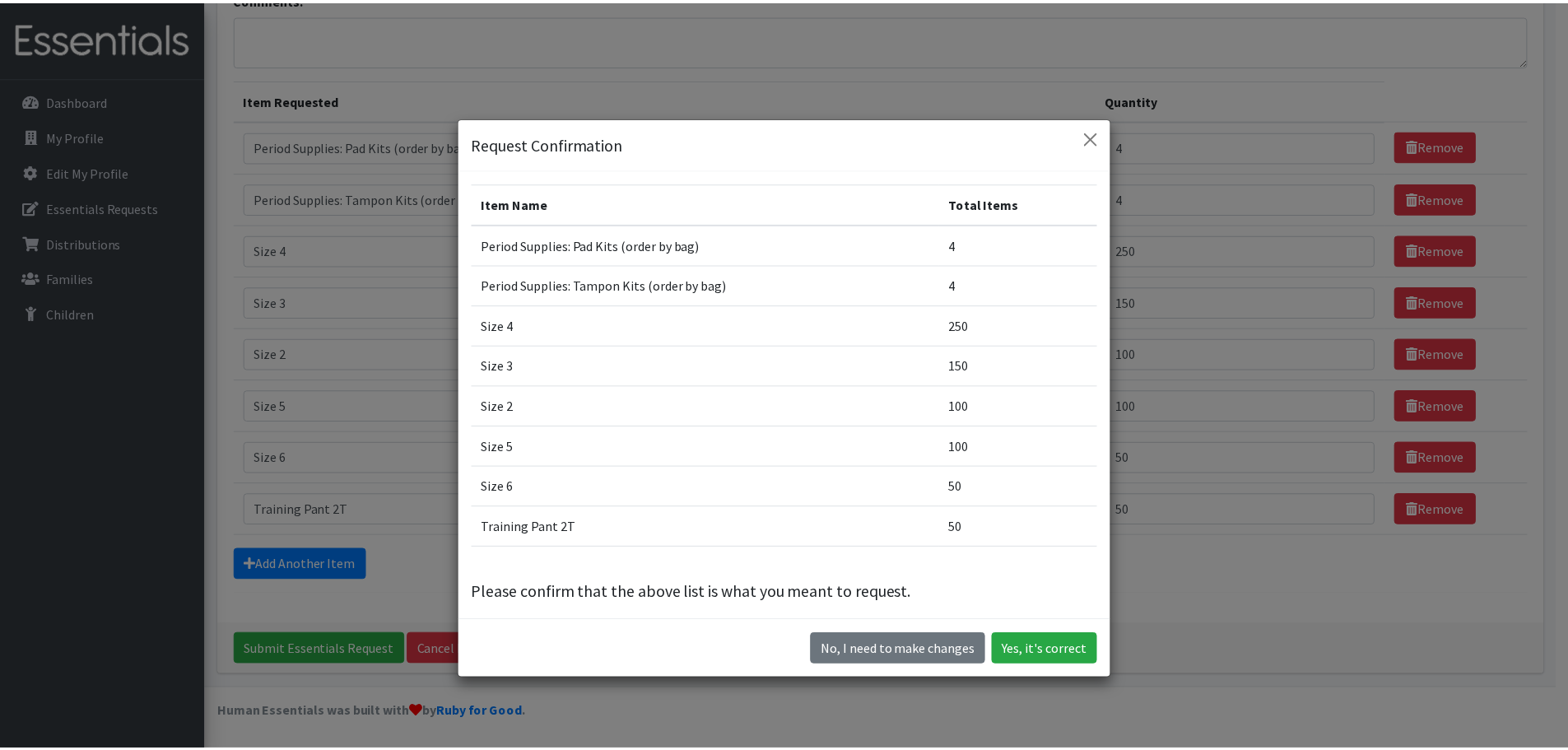
scroll to position [12, 0]
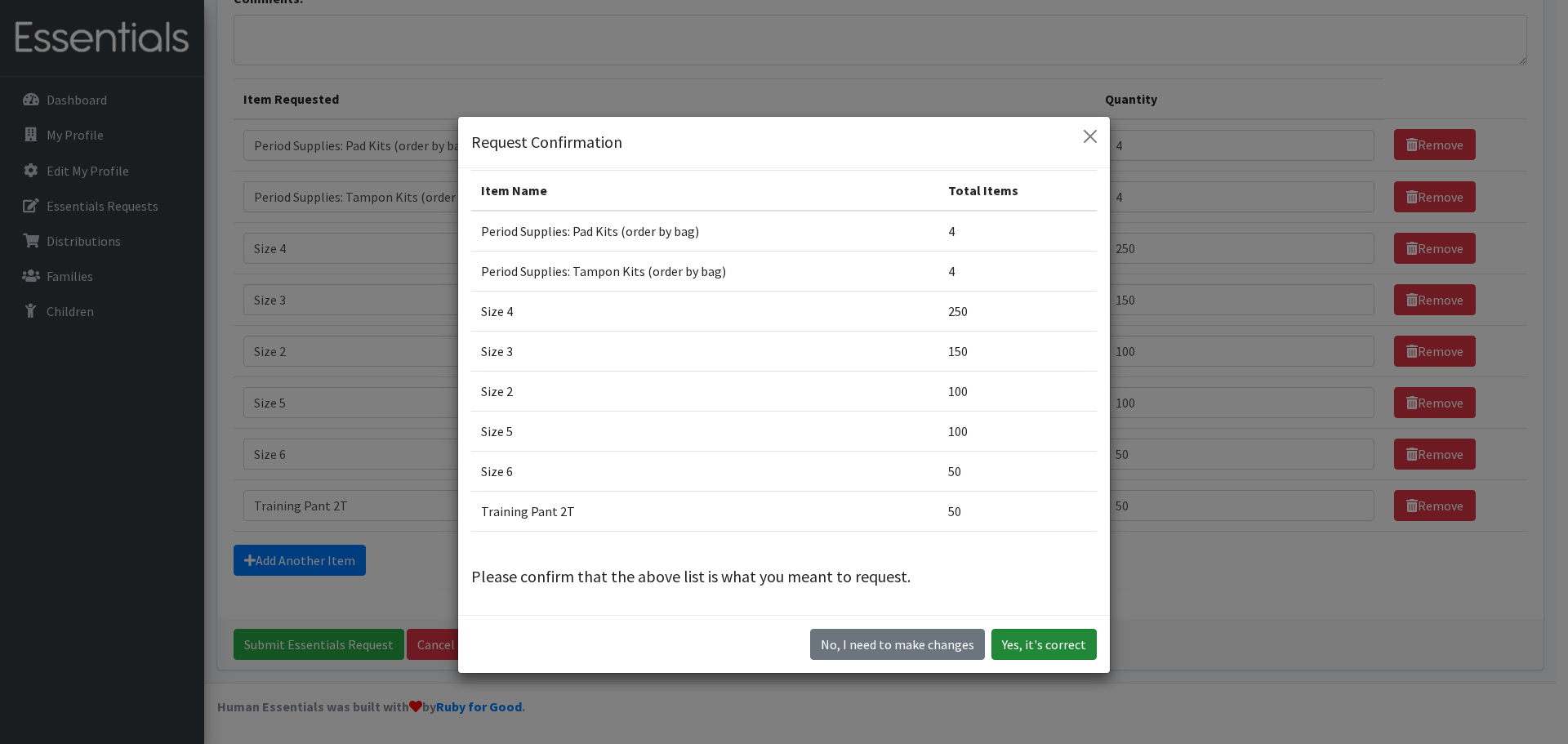
click at [1034, 648] on button "Yes, it's correct" at bounding box center [1044, 644] width 105 height 31
